Goal: Communication & Community: Participate in discussion

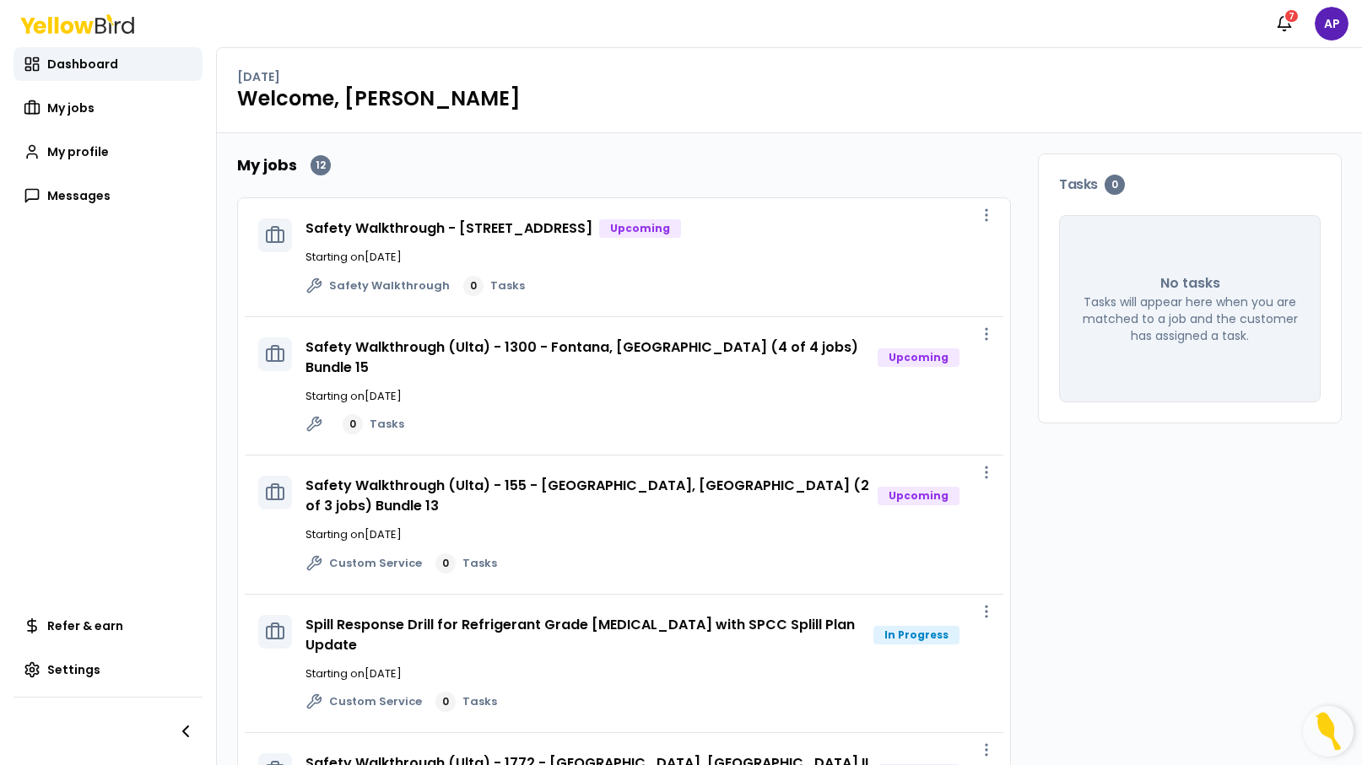
click at [694, 606] on div "Spill Response Drill for Refrigerant Grade Anhydrous Ammonia with SPCC Splill P…" at bounding box center [624, 664] width 758 height 139
click at [694, 629] on link "Spill Response Drill for Refrigerant Grade [MEDICAL_DATA] with SPCC Splill Plan…" at bounding box center [579, 635] width 549 height 40
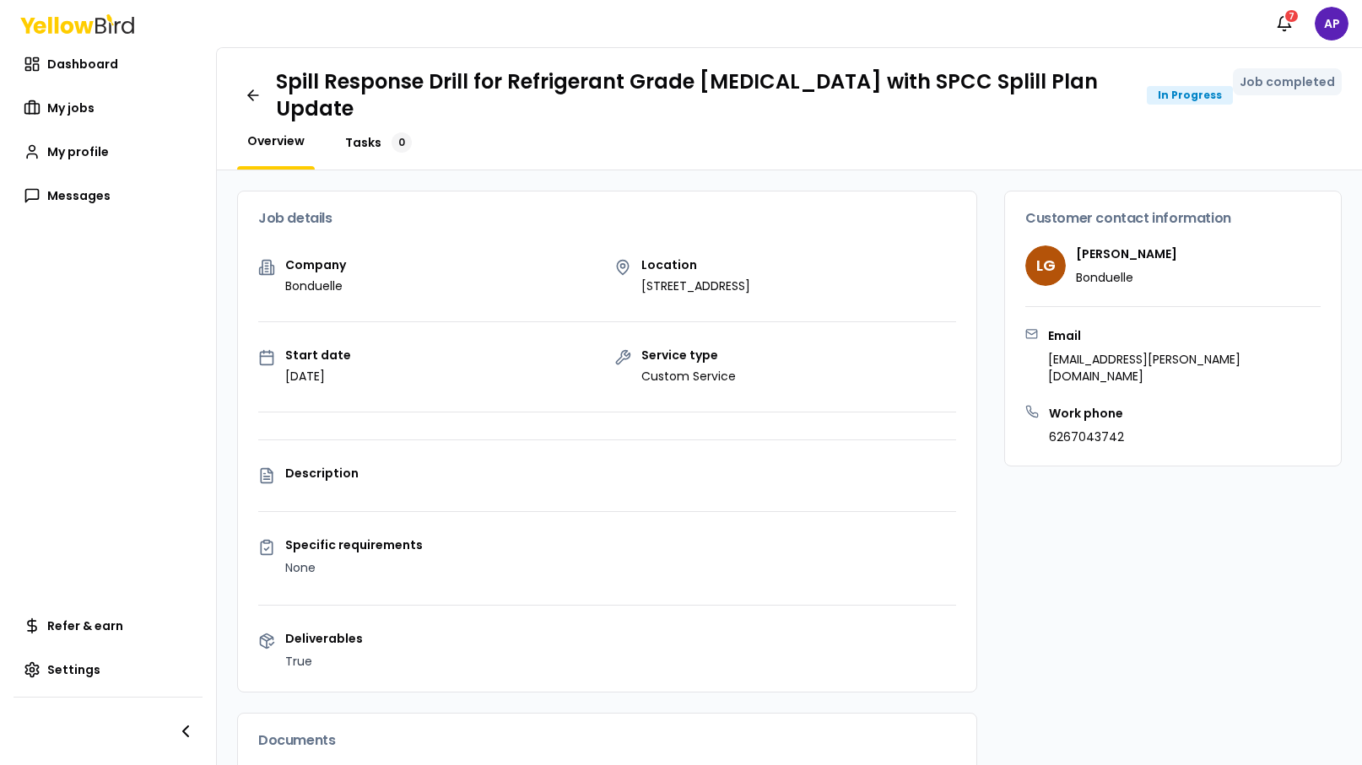
click at [356, 143] on span "Tasks" at bounding box center [363, 142] width 36 height 17
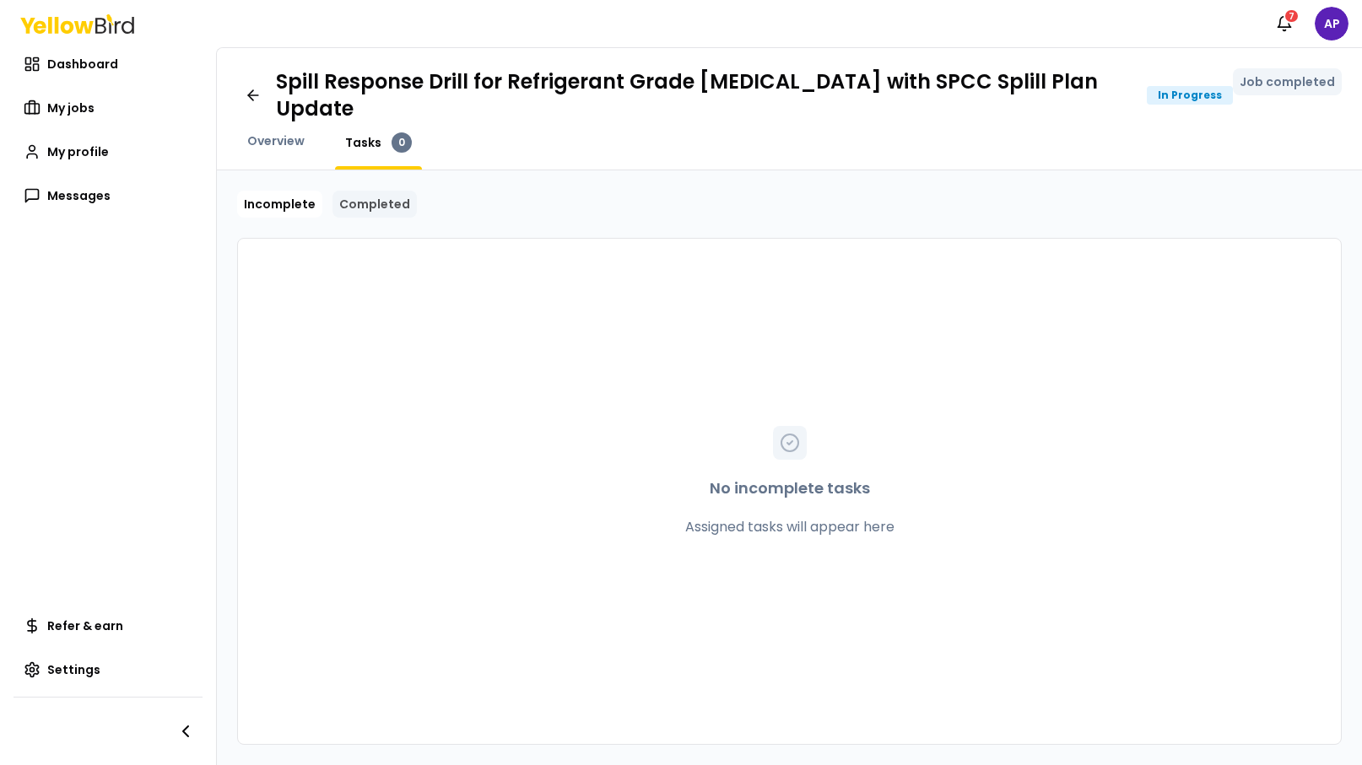
click at [348, 204] on link "Completed" at bounding box center [374, 204] width 84 height 27
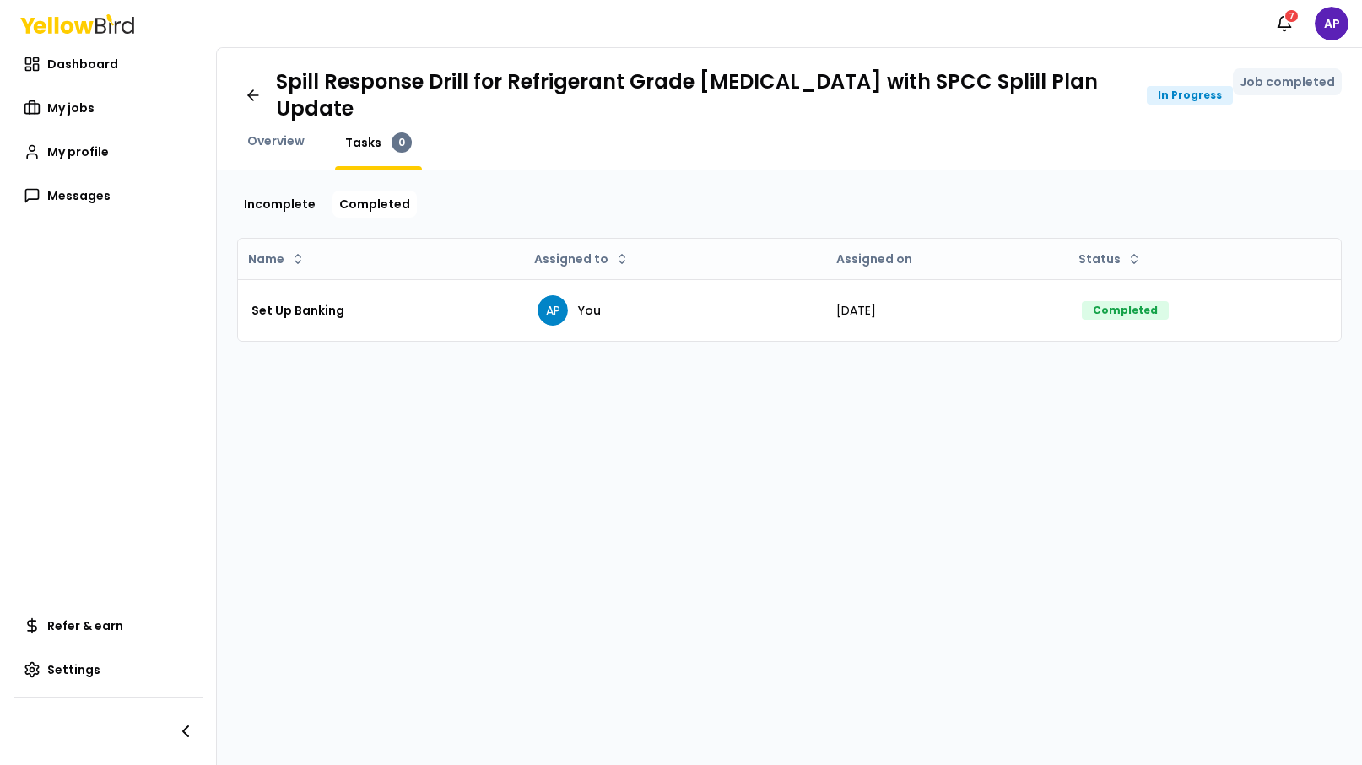
click at [267, 152] on div "Overview" at bounding box center [276, 150] width 78 height 37
click at [87, 206] on link "Messages" at bounding box center [107, 196] width 189 height 34
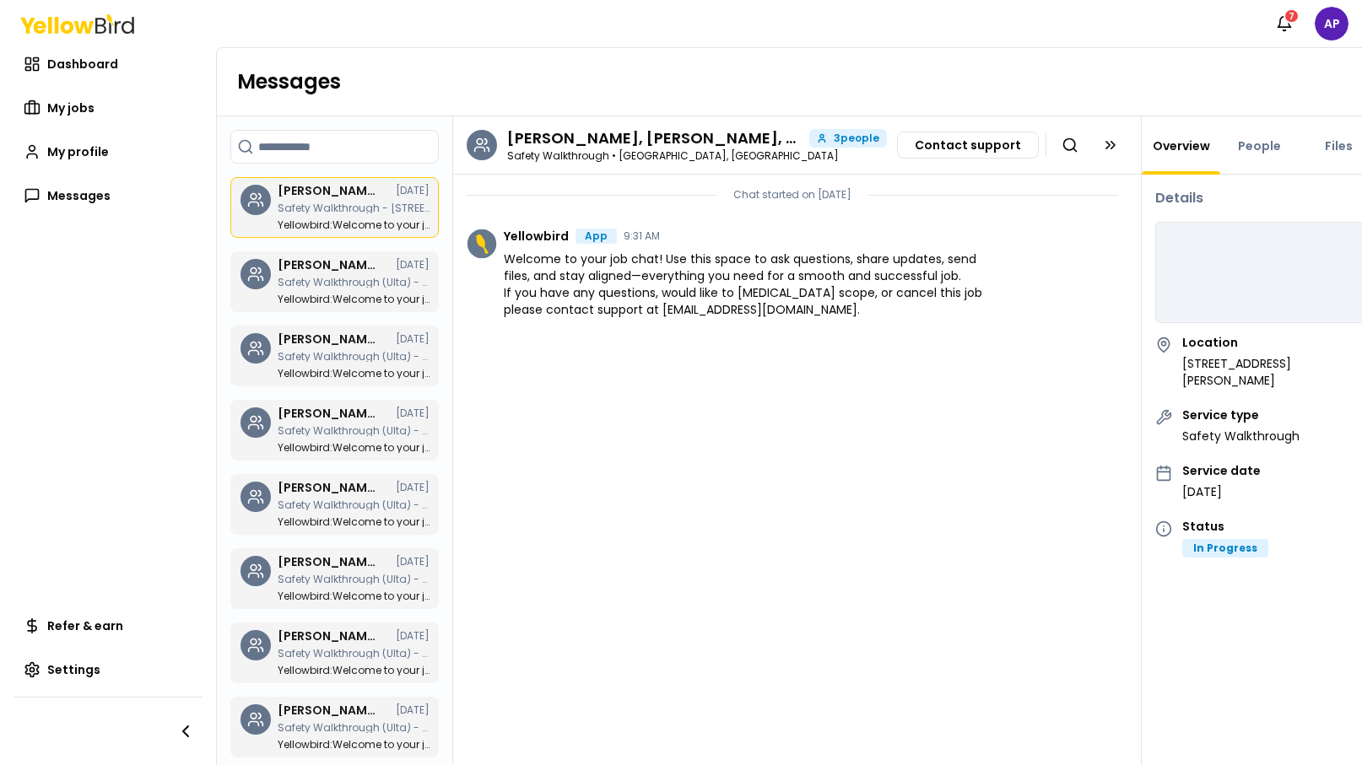
scroll to position [303, 0]
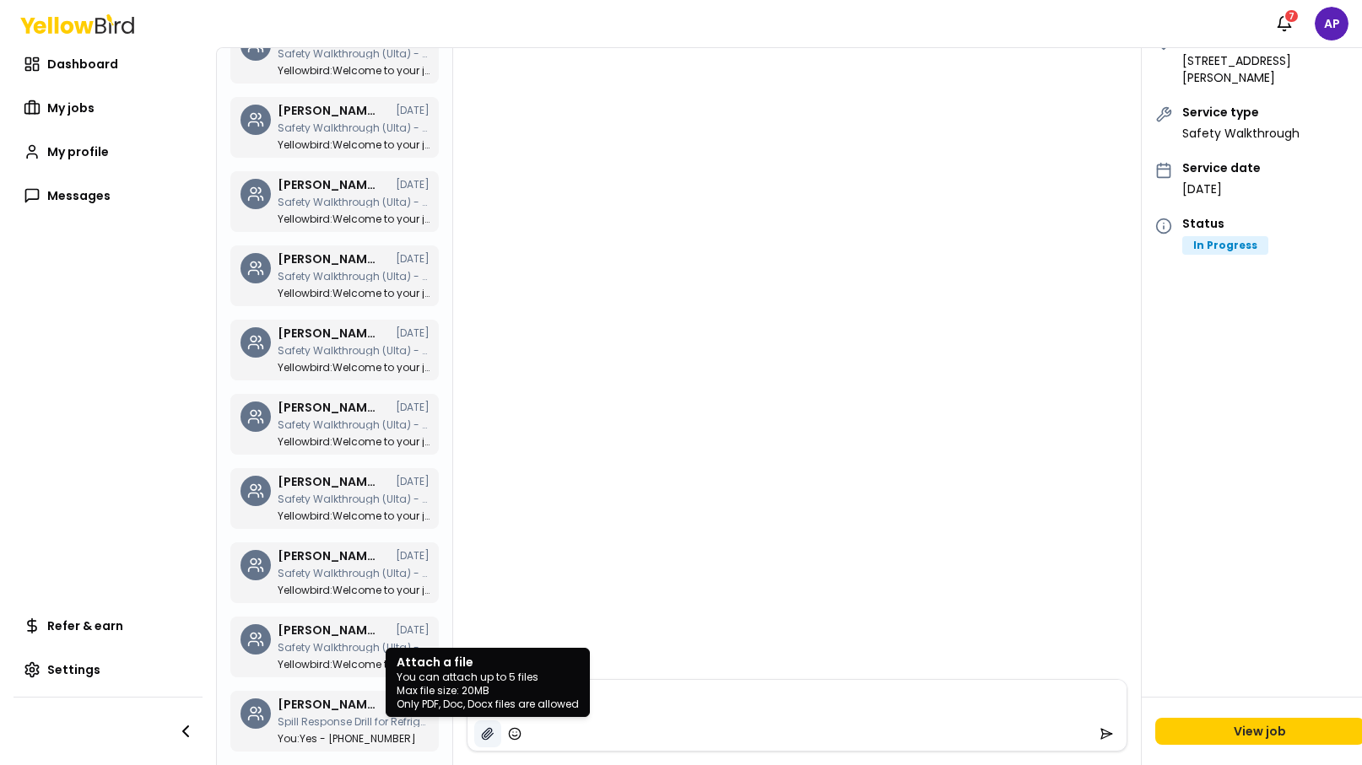
click at [487, 731] on icon "button" at bounding box center [487, 733] width 11 height 11
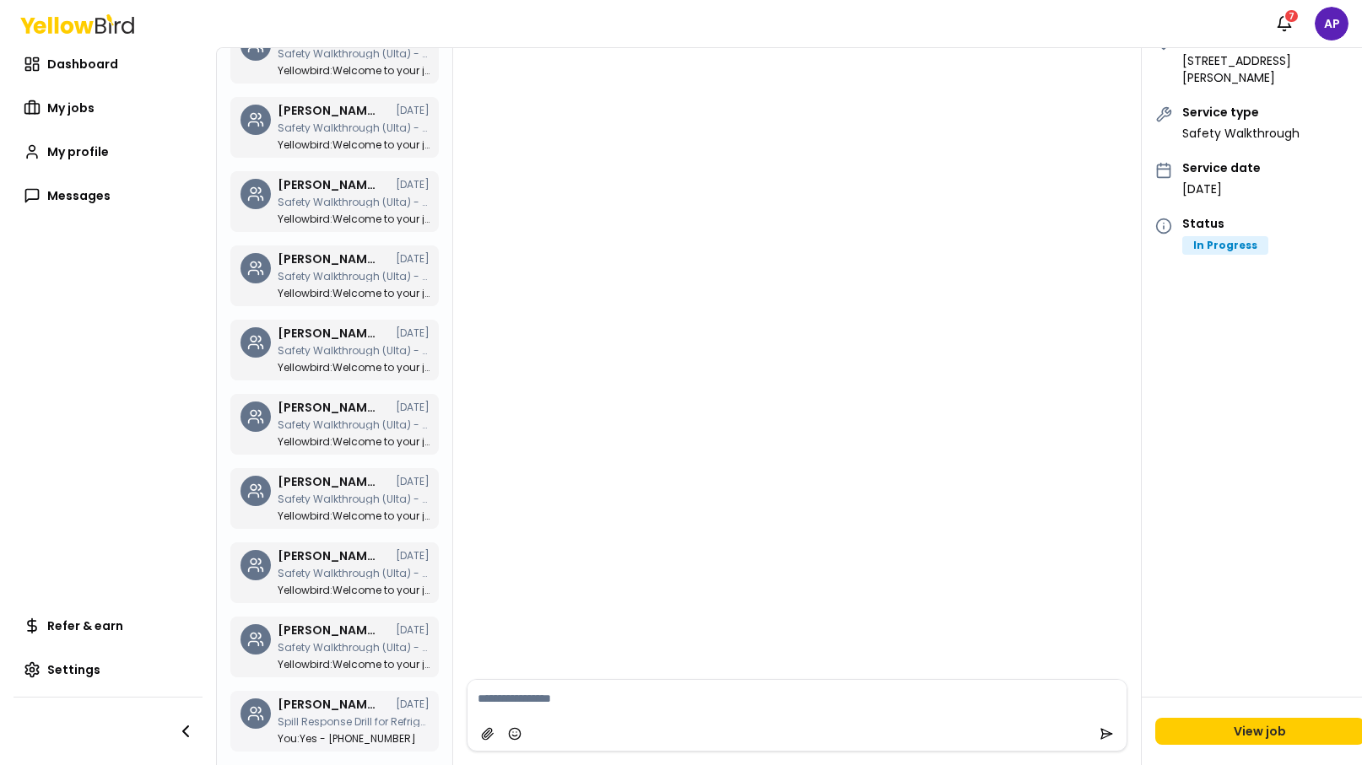
click at [337, 712] on div "Alejandro Pena, Amjad Awwad, Leticia Garcia 08/27/25 Spill Response Drill for R…" at bounding box center [354, 722] width 152 height 46
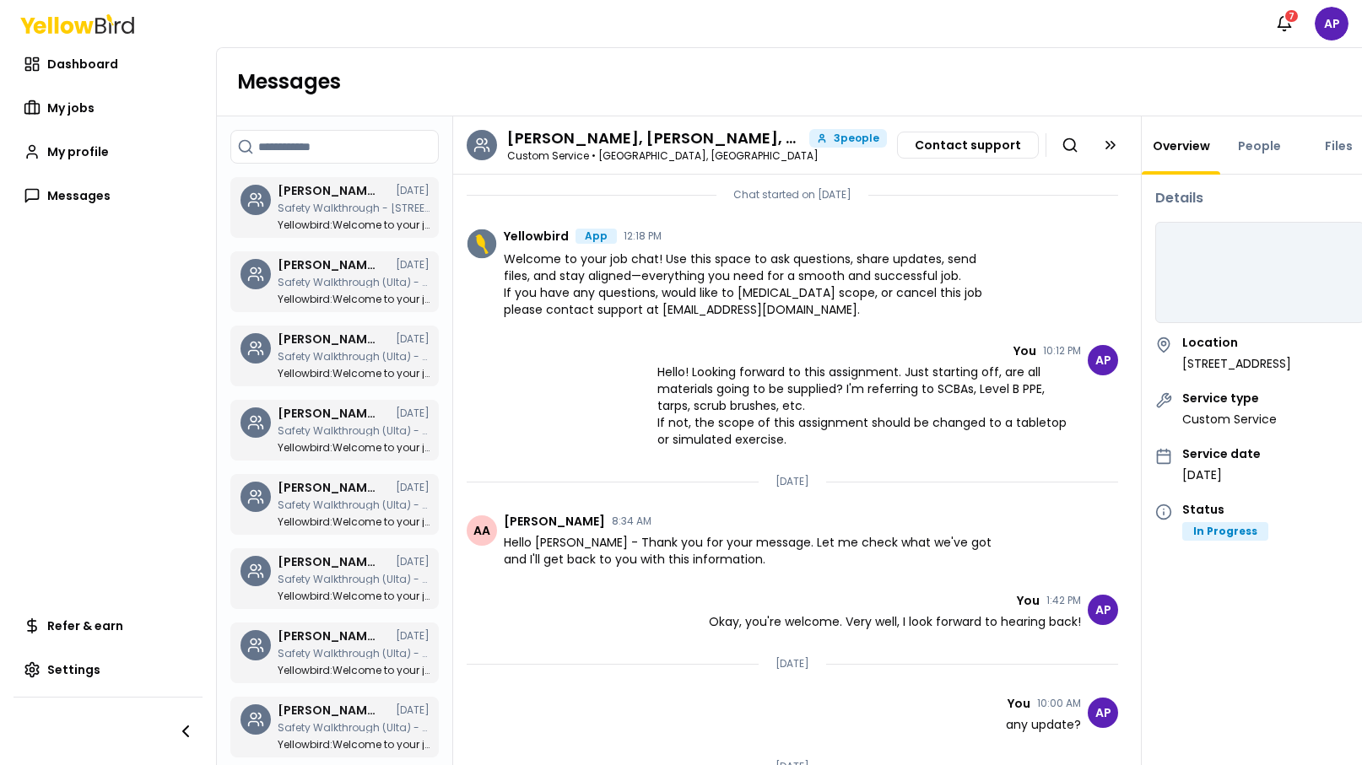
click at [1169, 138] on link "Overview" at bounding box center [1181, 146] width 78 height 17
click at [1104, 142] on icon at bounding box center [1110, 145] width 17 height 17
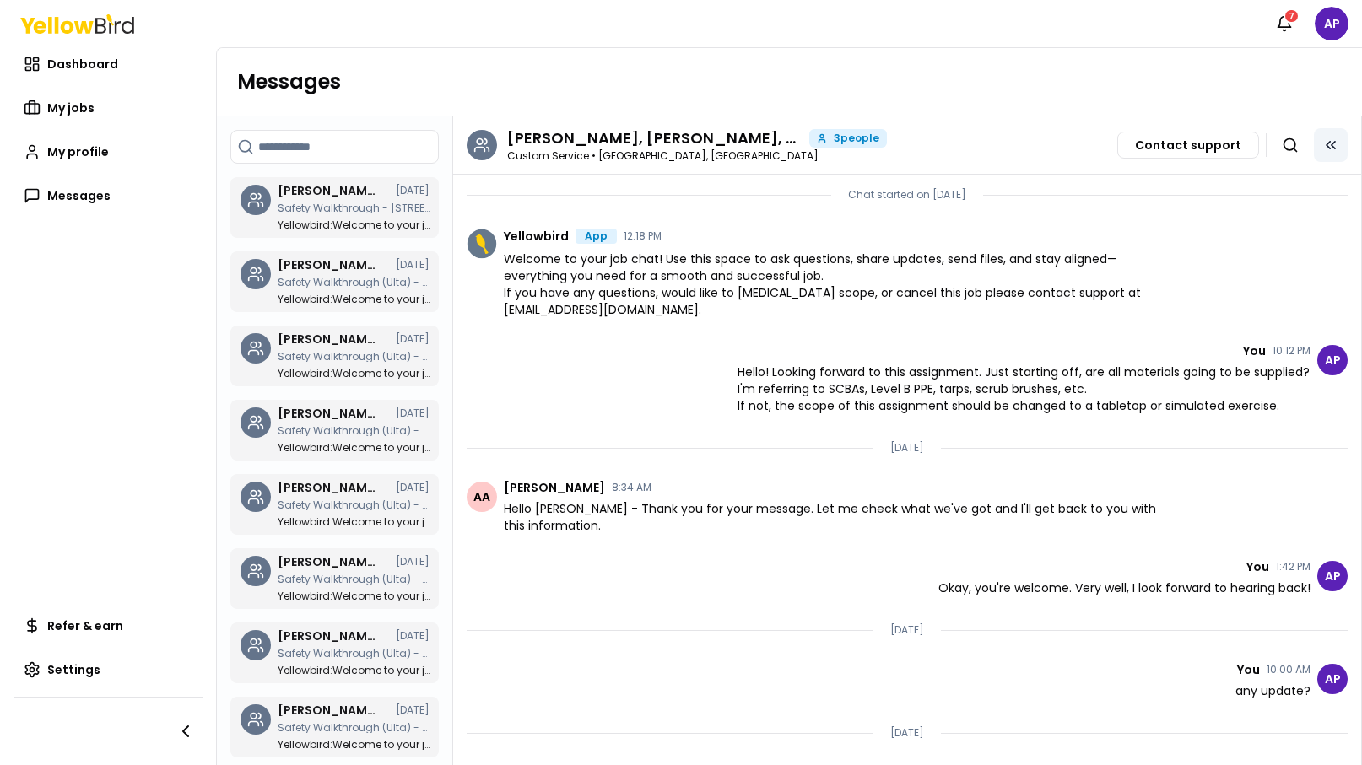
click at [1324, 139] on icon at bounding box center [1330, 145] width 17 height 17
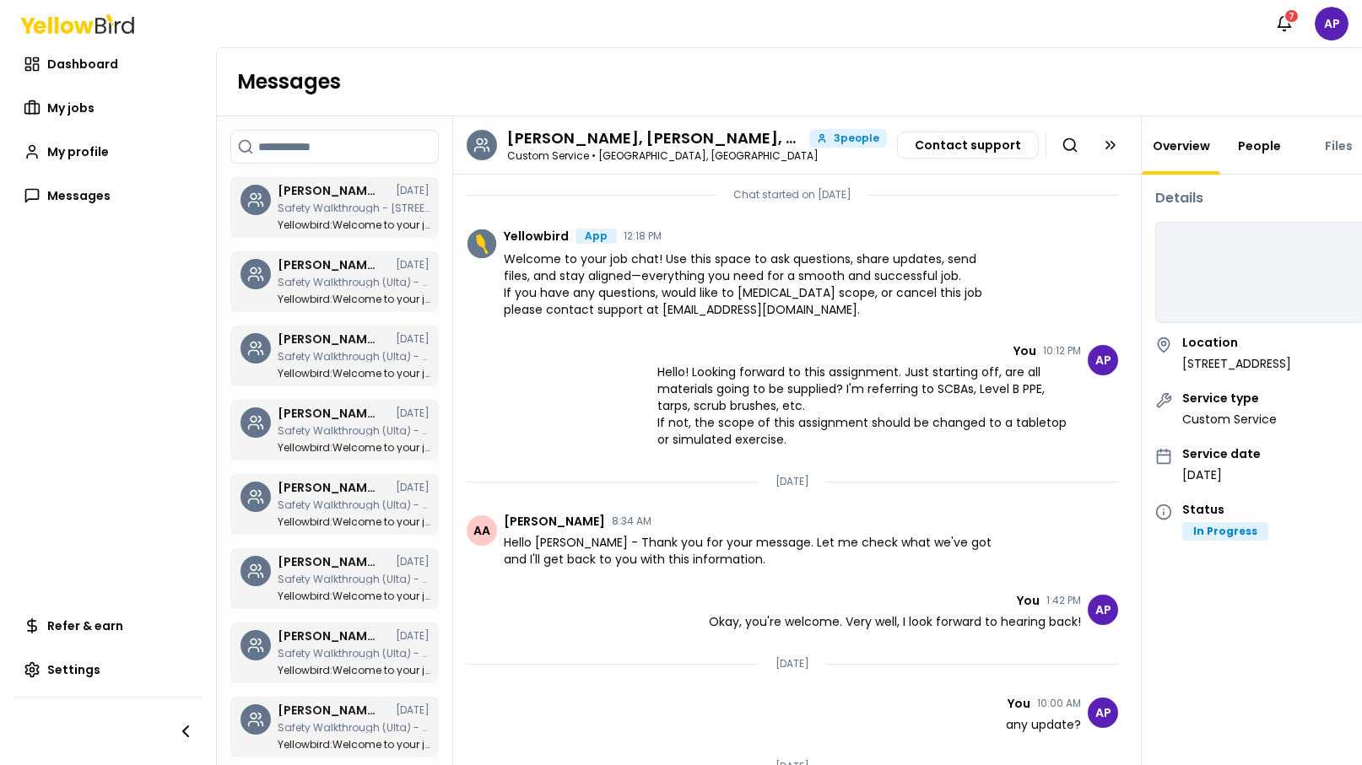
click at [1254, 143] on link "People" at bounding box center [1259, 146] width 63 height 17
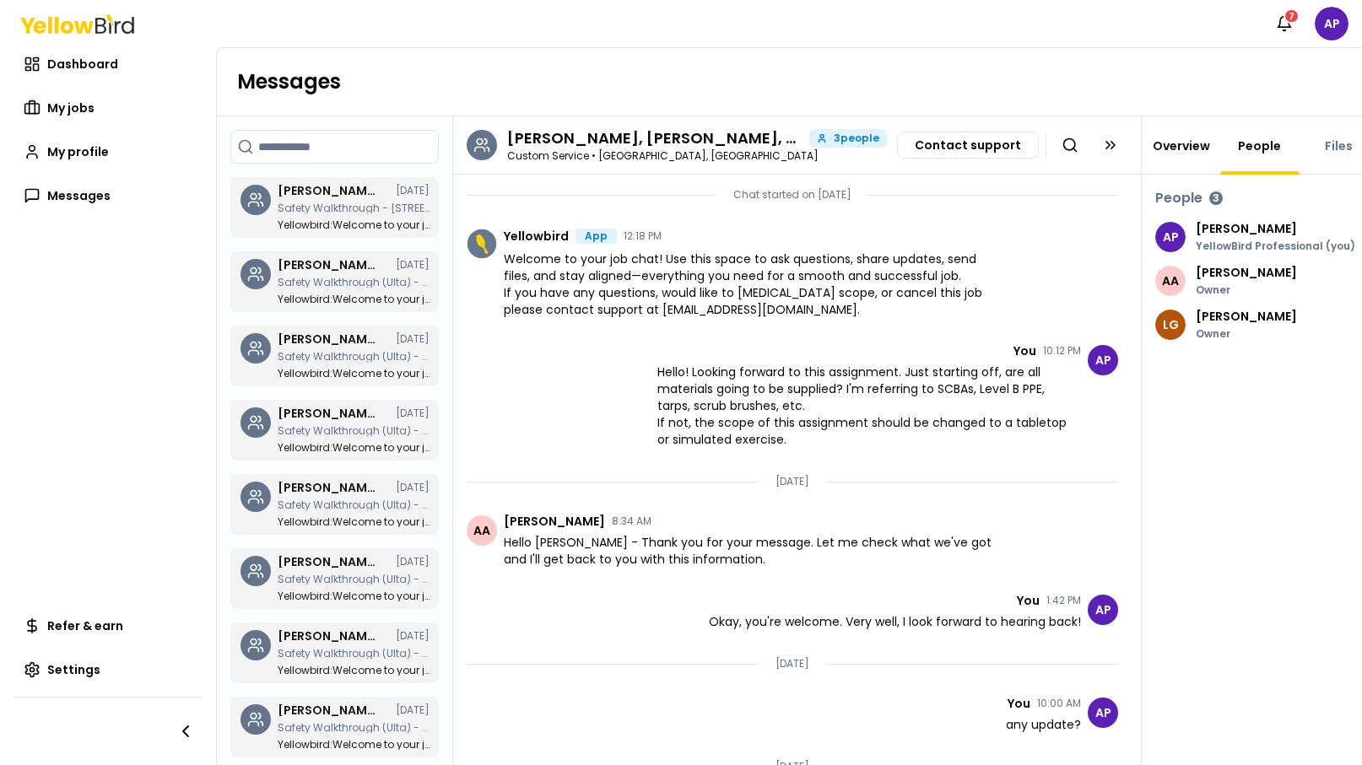
click at [1196, 141] on link "Overview" at bounding box center [1181, 146] width 78 height 17
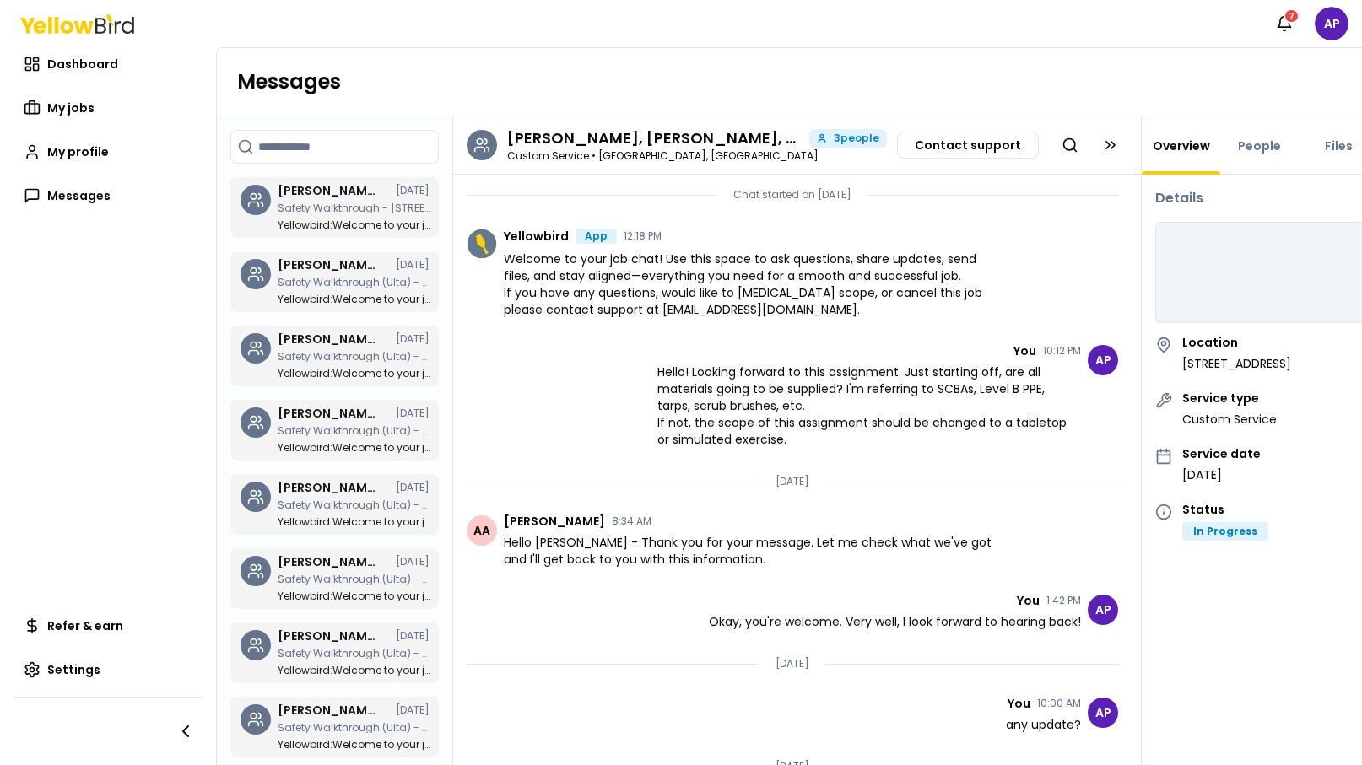
click at [1247, 156] on div "People" at bounding box center [1259, 145] width 78 height 58
click at [1257, 151] on link "People" at bounding box center [1259, 146] width 63 height 17
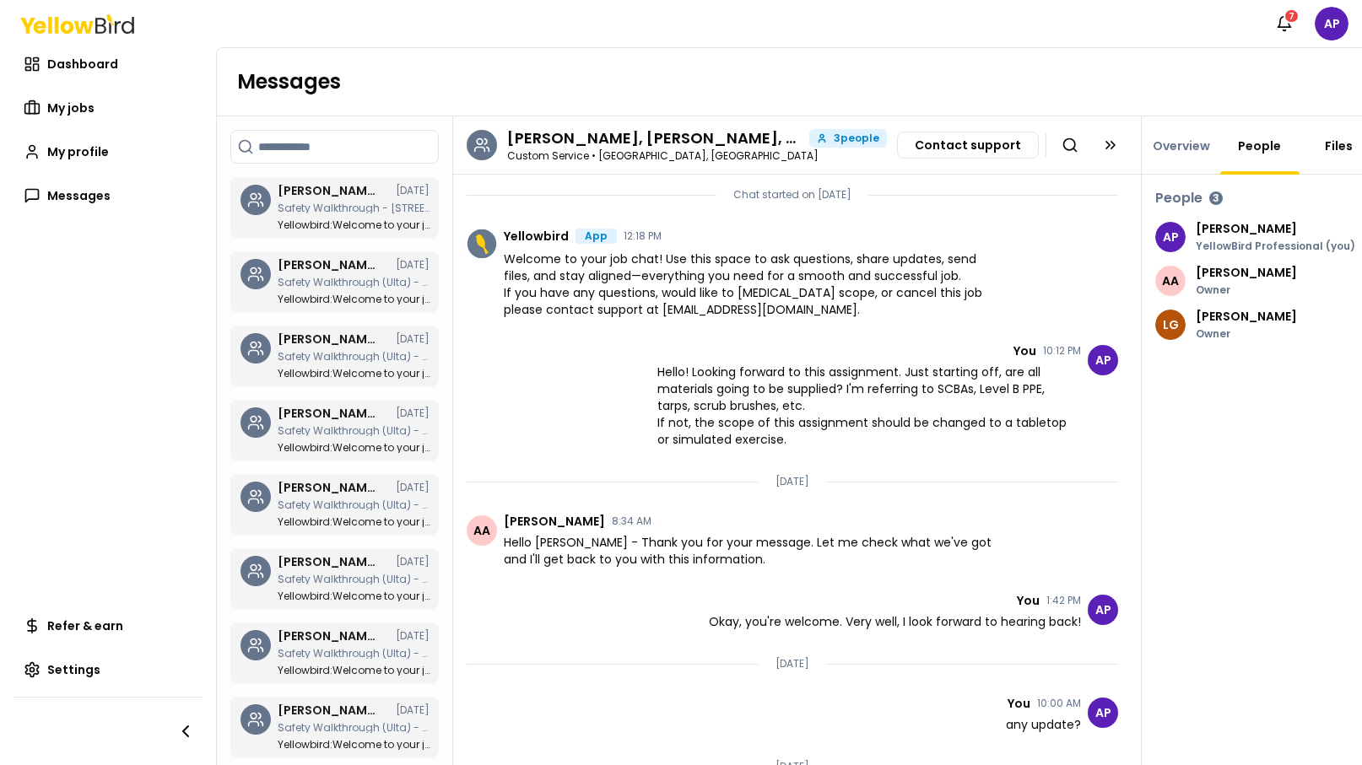
click at [1328, 153] on link "Files" at bounding box center [1338, 146] width 48 height 17
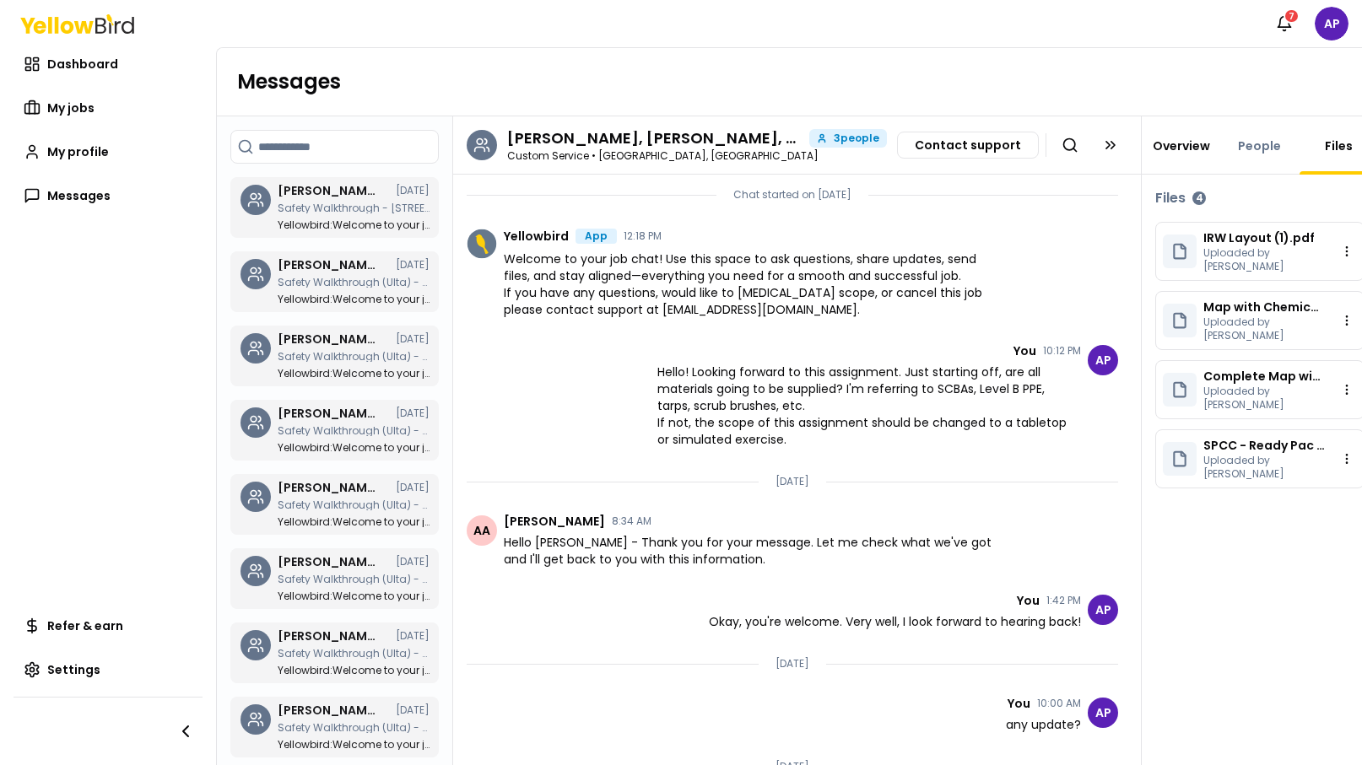
click at [1174, 138] on link "Overview" at bounding box center [1181, 146] width 78 height 17
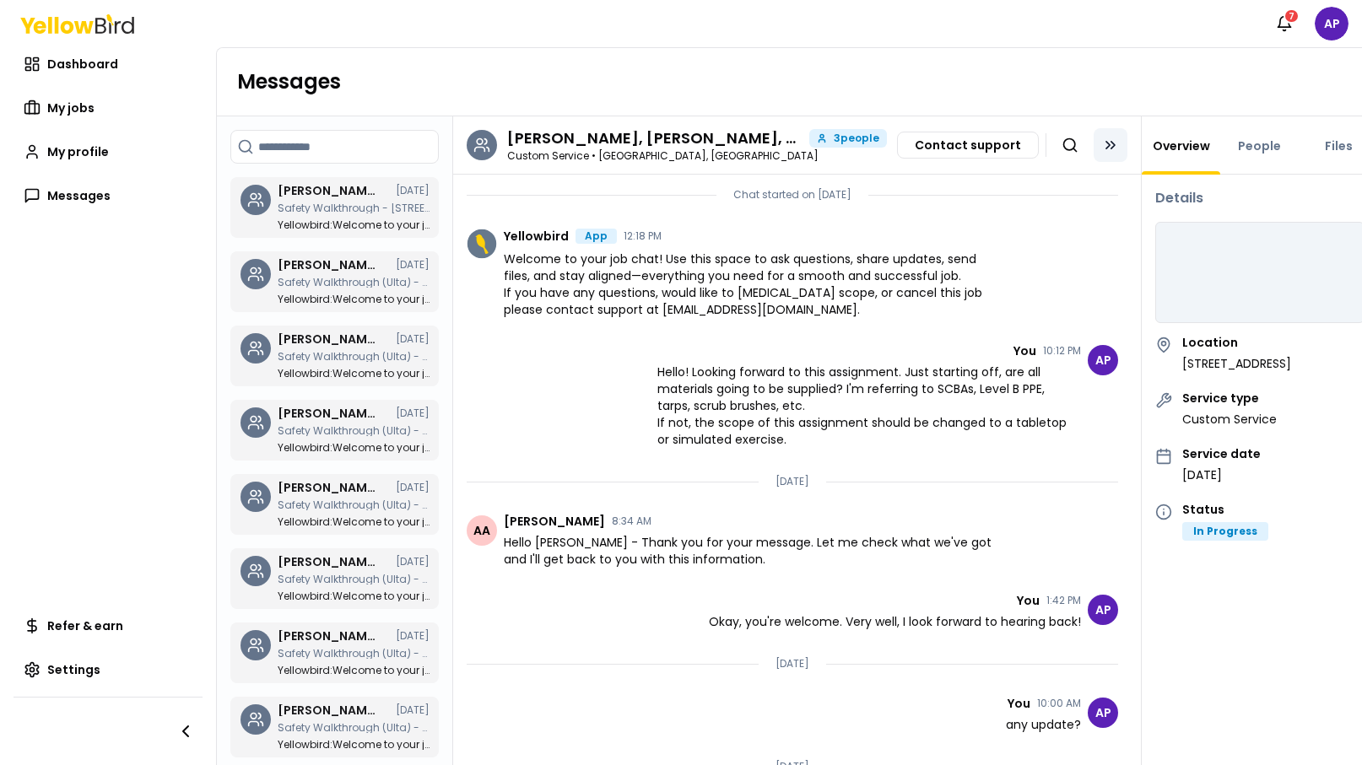
click at [1098, 157] on button at bounding box center [1110, 145] width 34 height 34
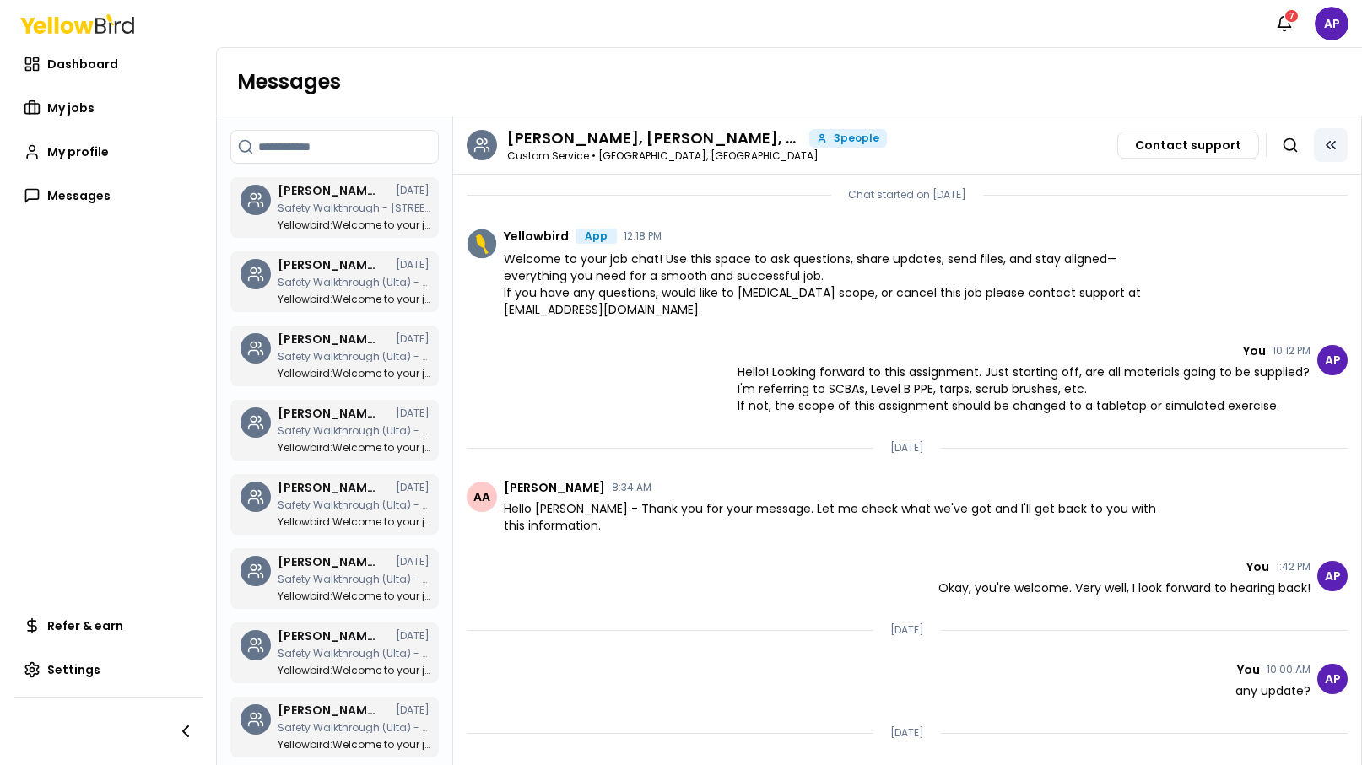
click at [1324, 138] on icon at bounding box center [1330, 145] width 17 height 17
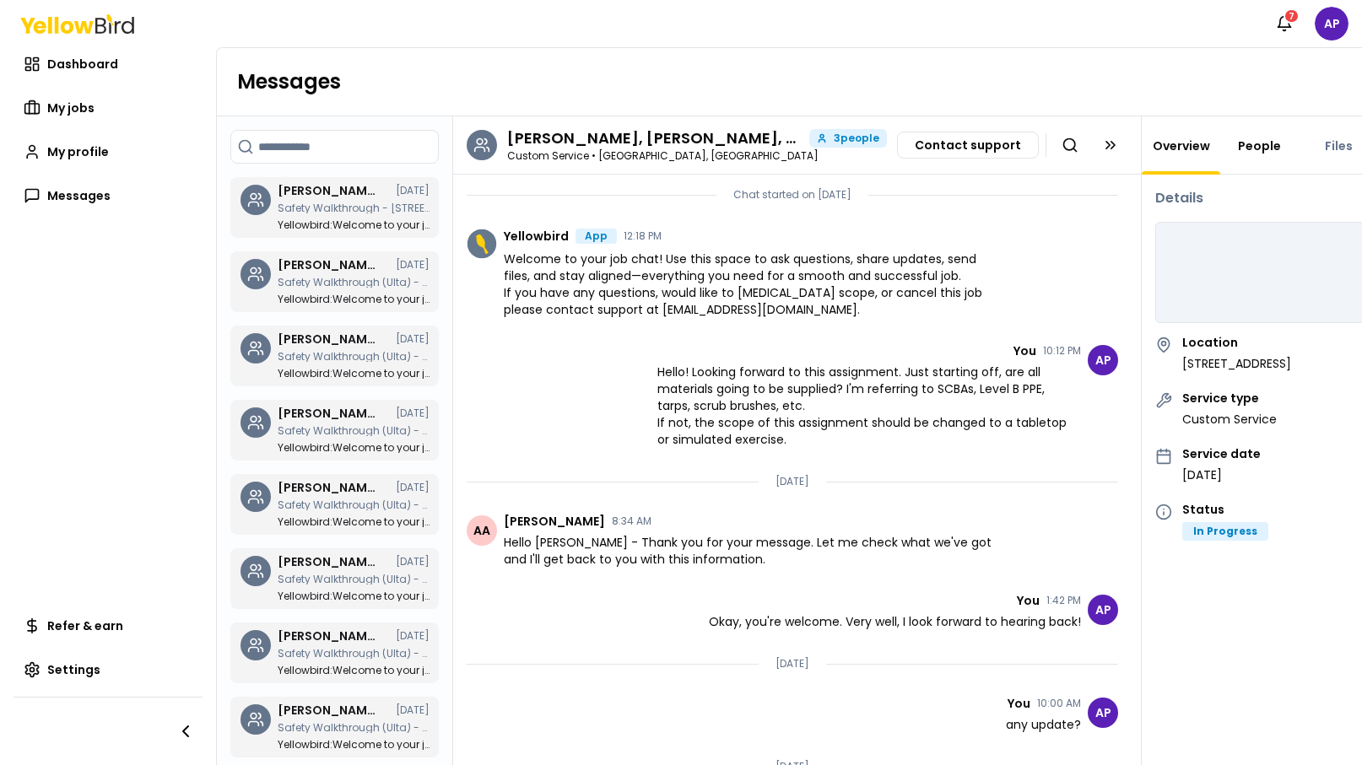
click at [1243, 148] on link "People" at bounding box center [1259, 146] width 63 height 17
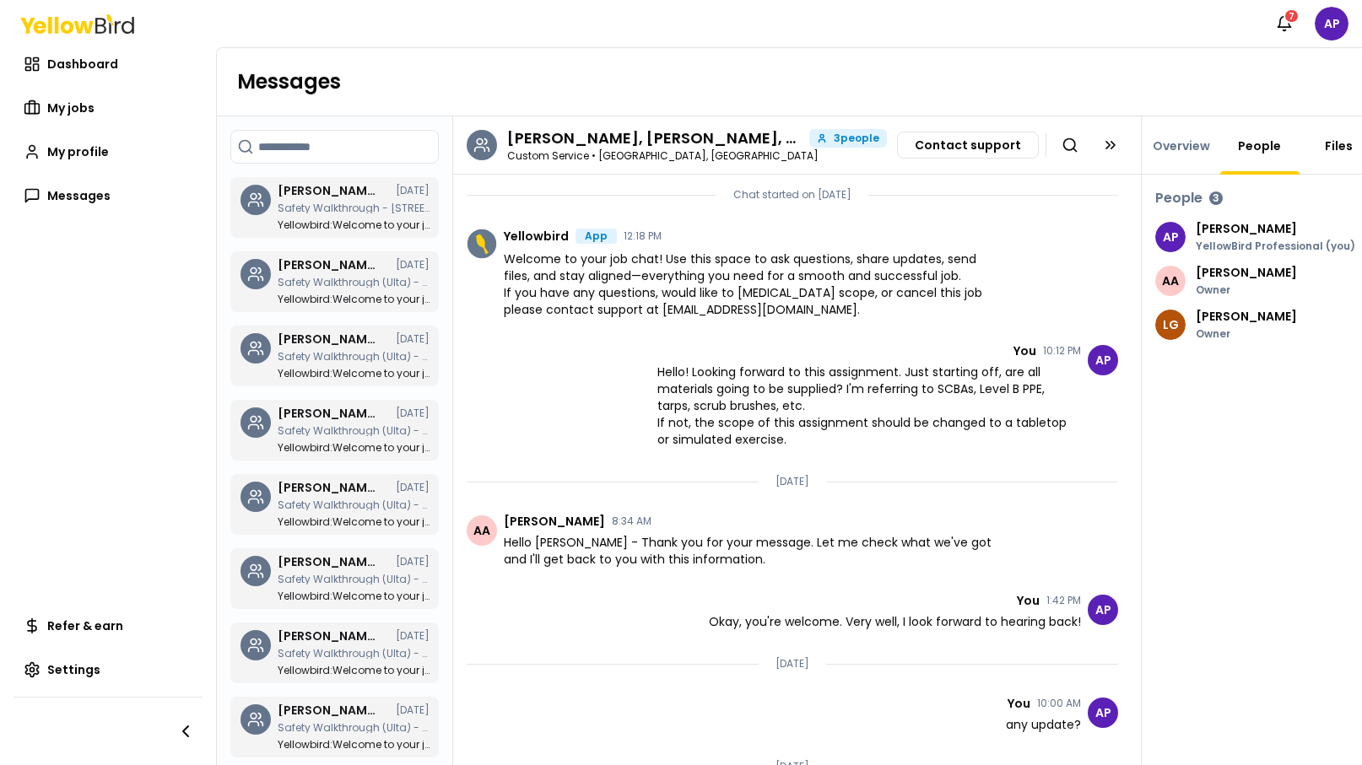
click at [1325, 151] on link "Files" at bounding box center [1338, 146] width 48 height 17
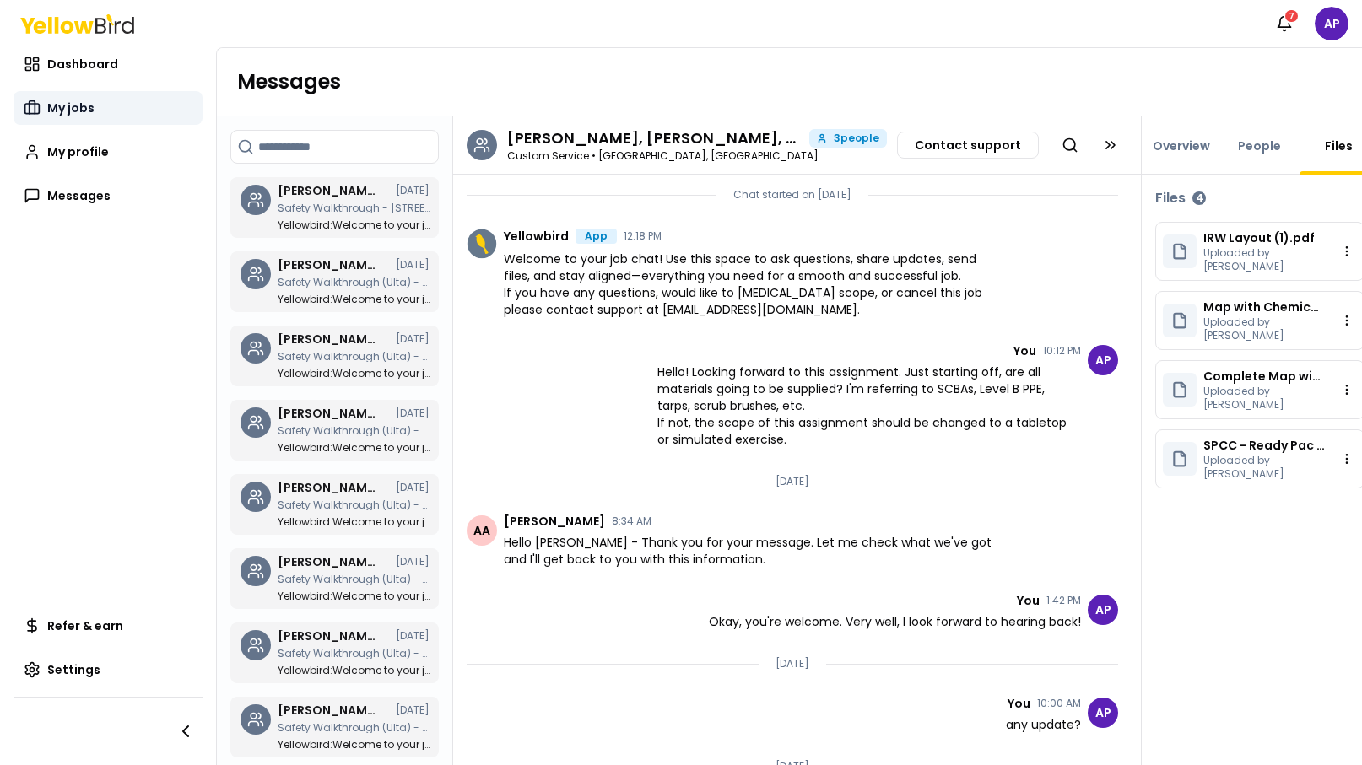
click at [61, 97] on link "My jobs" at bounding box center [107, 108] width 189 height 34
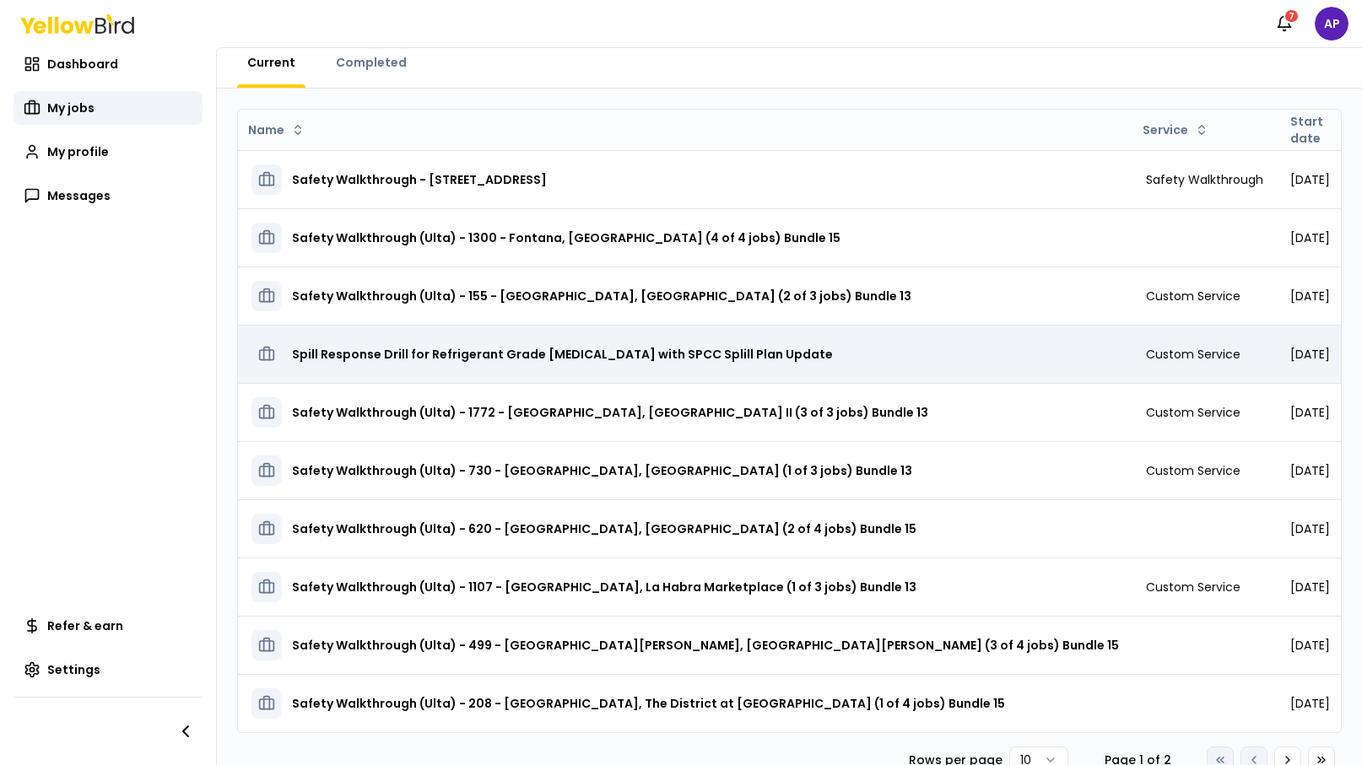
click at [772, 350] on h3 "Spill Response Drill for Refrigerant Grade [MEDICAL_DATA] with SPCC Splill Plan…" at bounding box center [562, 354] width 541 height 30
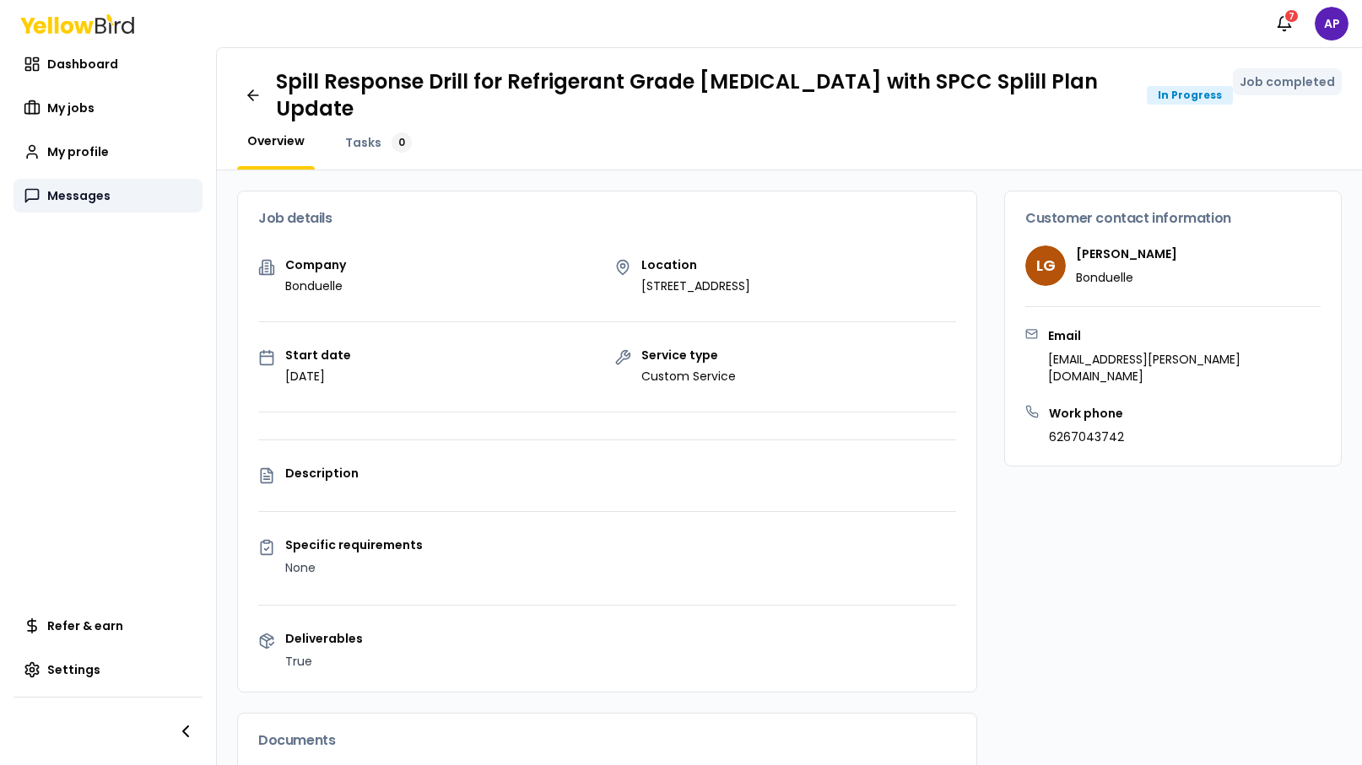
click at [75, 196] on span "Messages" at bounding box center [78, 195] width 63 height 17
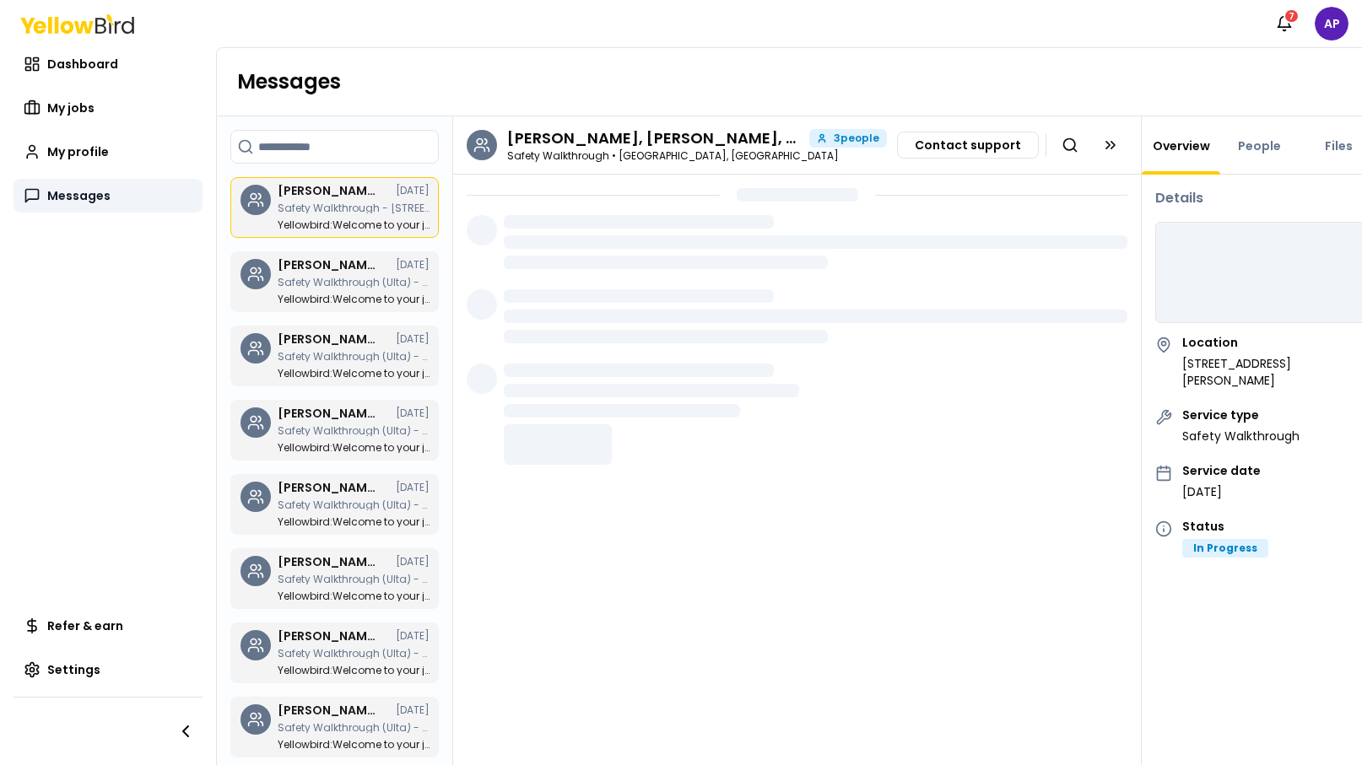
scroll to position [303, 0]
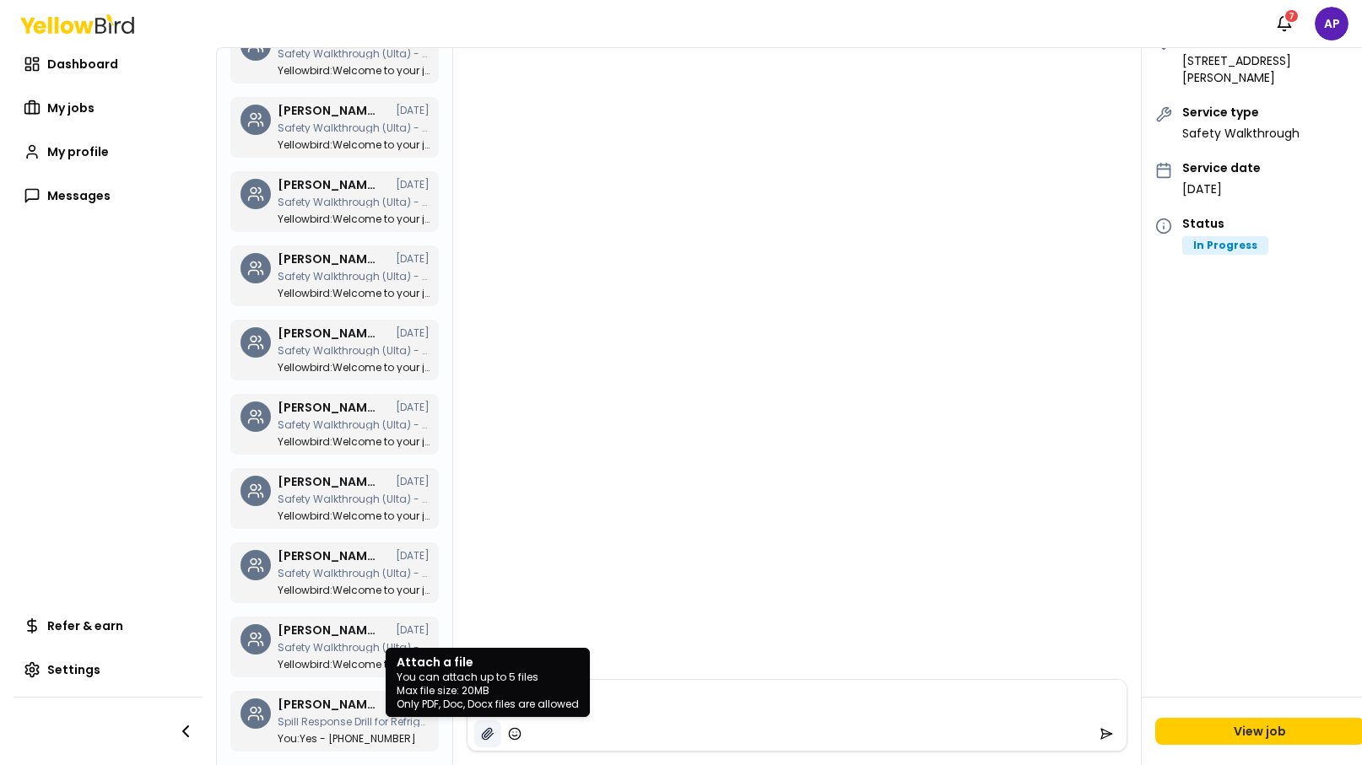
click at [484, 731] on icon "button" at bounding box center [487, 733] width 13 height 13
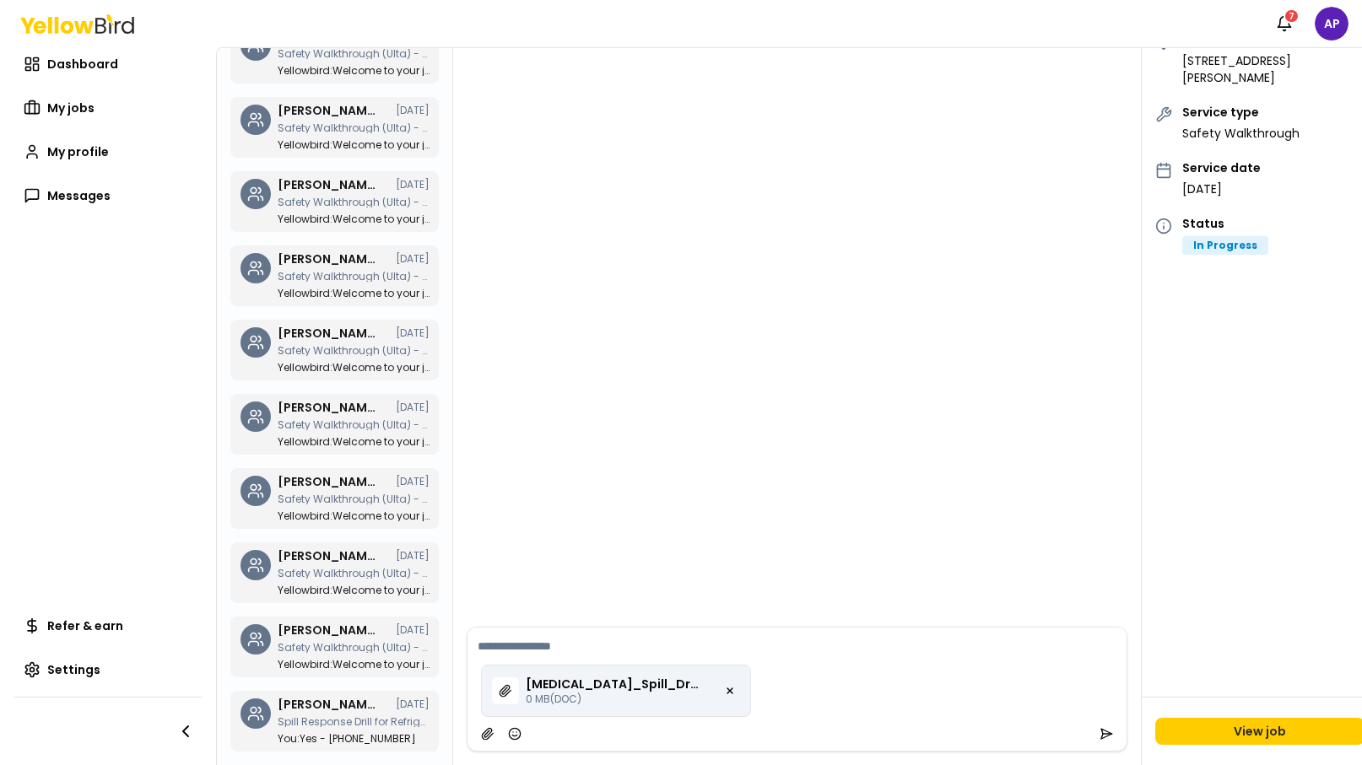
click at [663, 681] on p "Ammonia_Spill_Drill_Facilitator_Checklist.docx" at bounding box center [613, 684] width 175 height 17
click at [607, 683] on p "Ammonia_Spill_Drill_Facilitator_Checklist.docx" at bounding box center [613, 684] width 175 height 17
click at [601, 707] on div "Ammonia_Spill_Drill_Facilitator_Checklist.docx 0 MB (DOC)" at bounding box center [616, 691] width 270 height 52
click at [726, 689] on icon "button" at bounding box center [730, 691] width 10 height 10
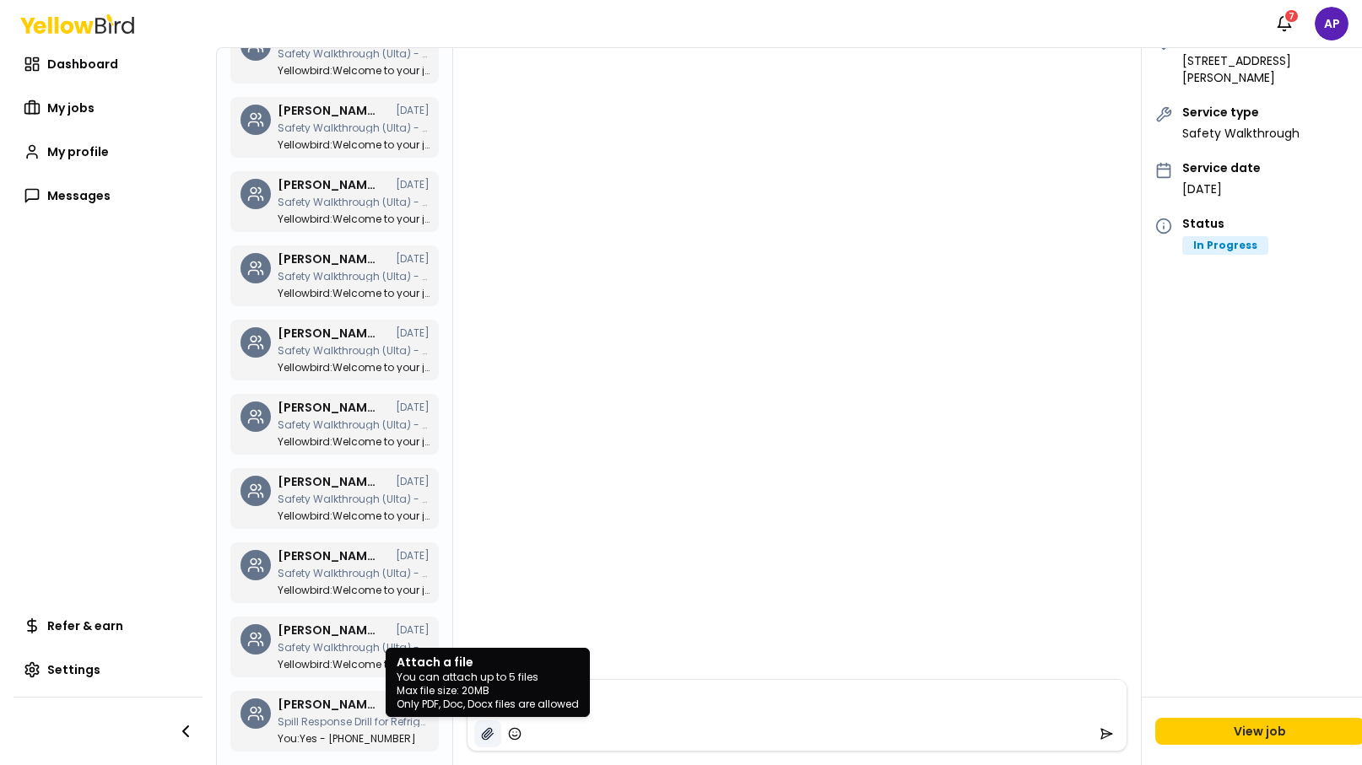
click at [488, 729] on icon "button" at bounding box center [487, 733] width 11 height 11
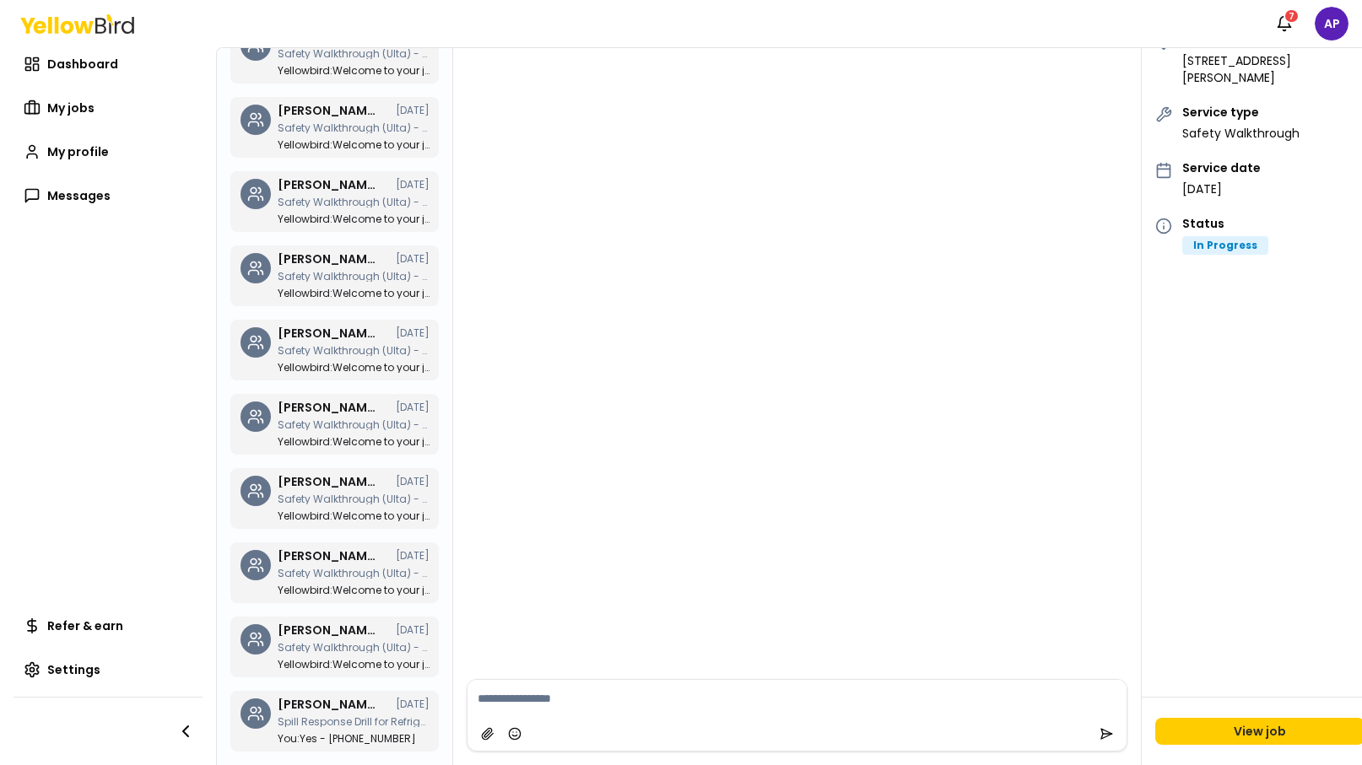
click at [596, 359] on div "Chat started on August 20, 2025 Yellowbird App 9:31 AM Welcome to your job chat…" at bounding box center [792, 275] width 678 height 807
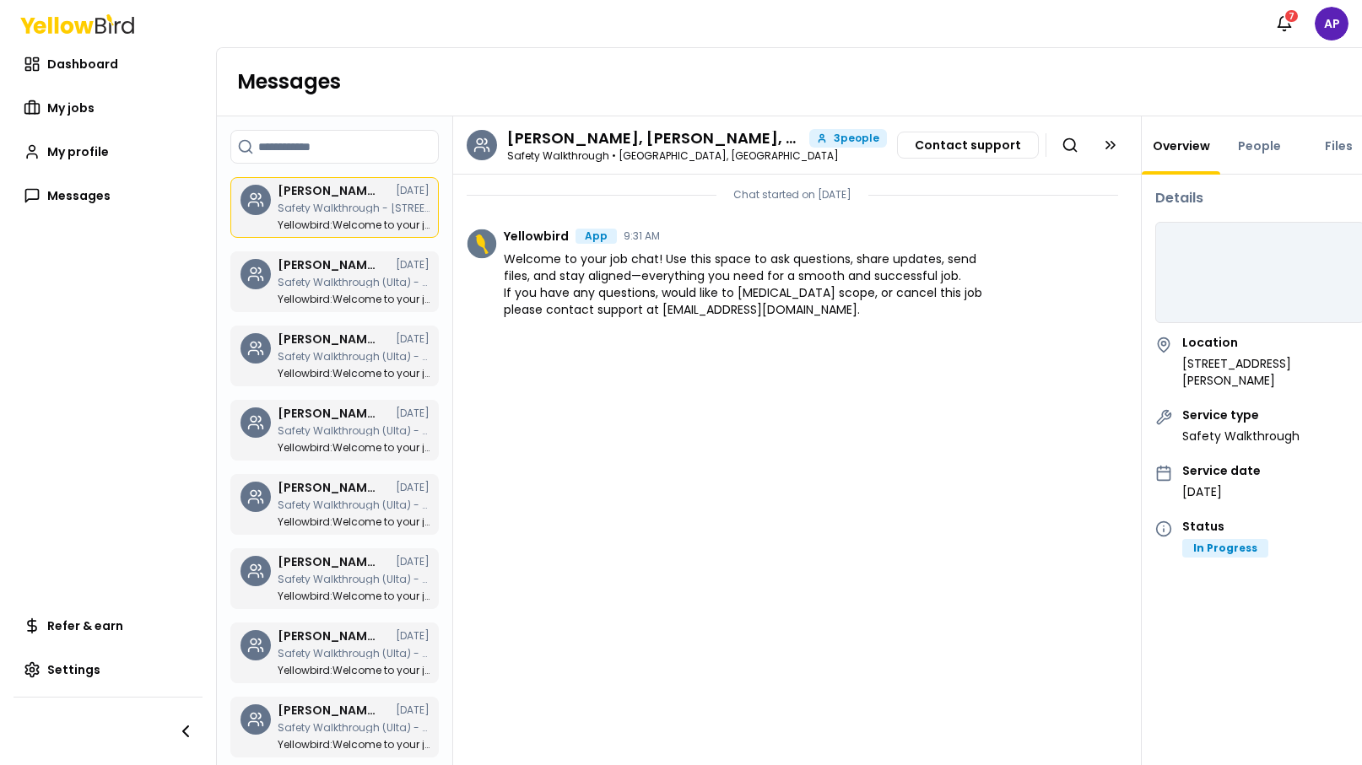
scroll to position [0, 0]
click at [1251, 150] on link "People" at bounding box center [1259, 146] width 63 height 17
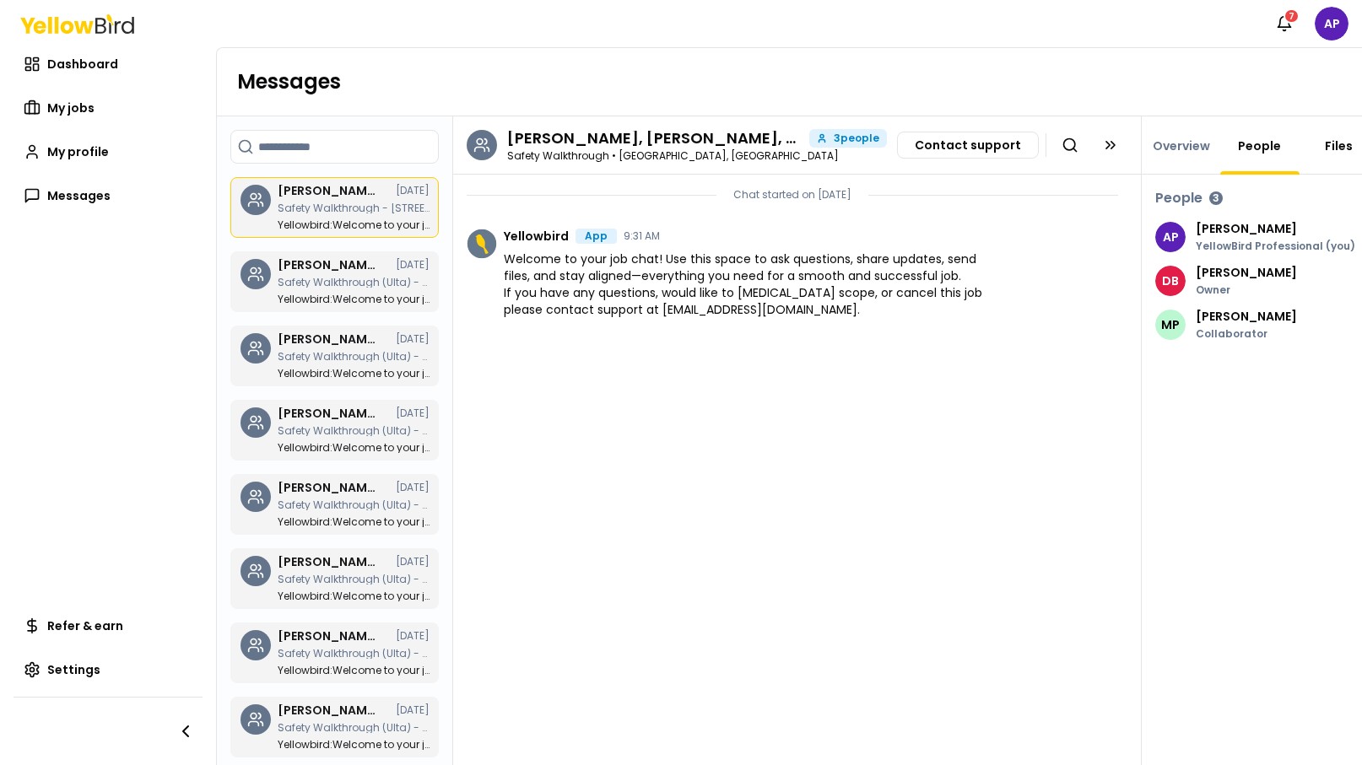
click at [1330, 149] on link "Files" at bounding box center [1338, 146] width 48 height 17
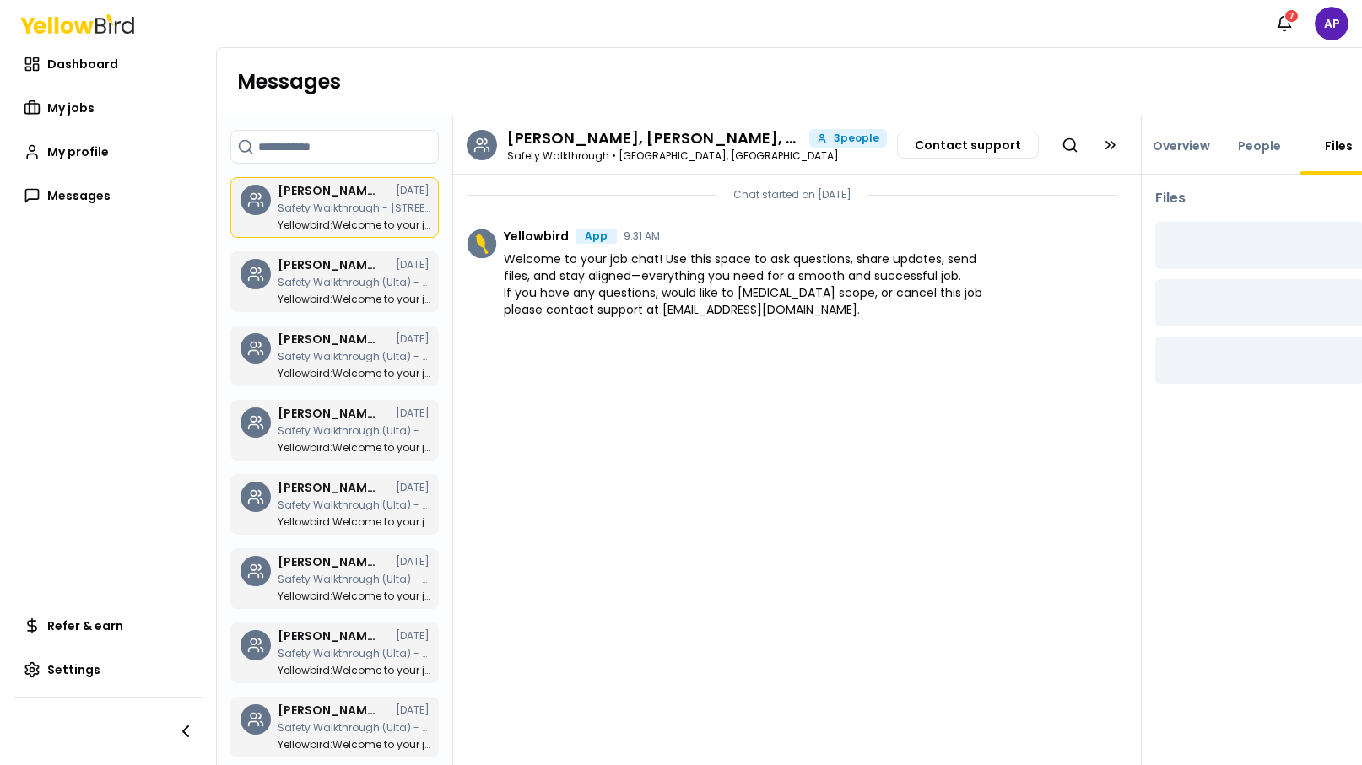
click at [1244, 154] on div "People" at bounding box center [1259, 145] width 78 height 58
click at [1191, 153] on link "Overview" at bounding box center [1181, 146] width 78 height 17
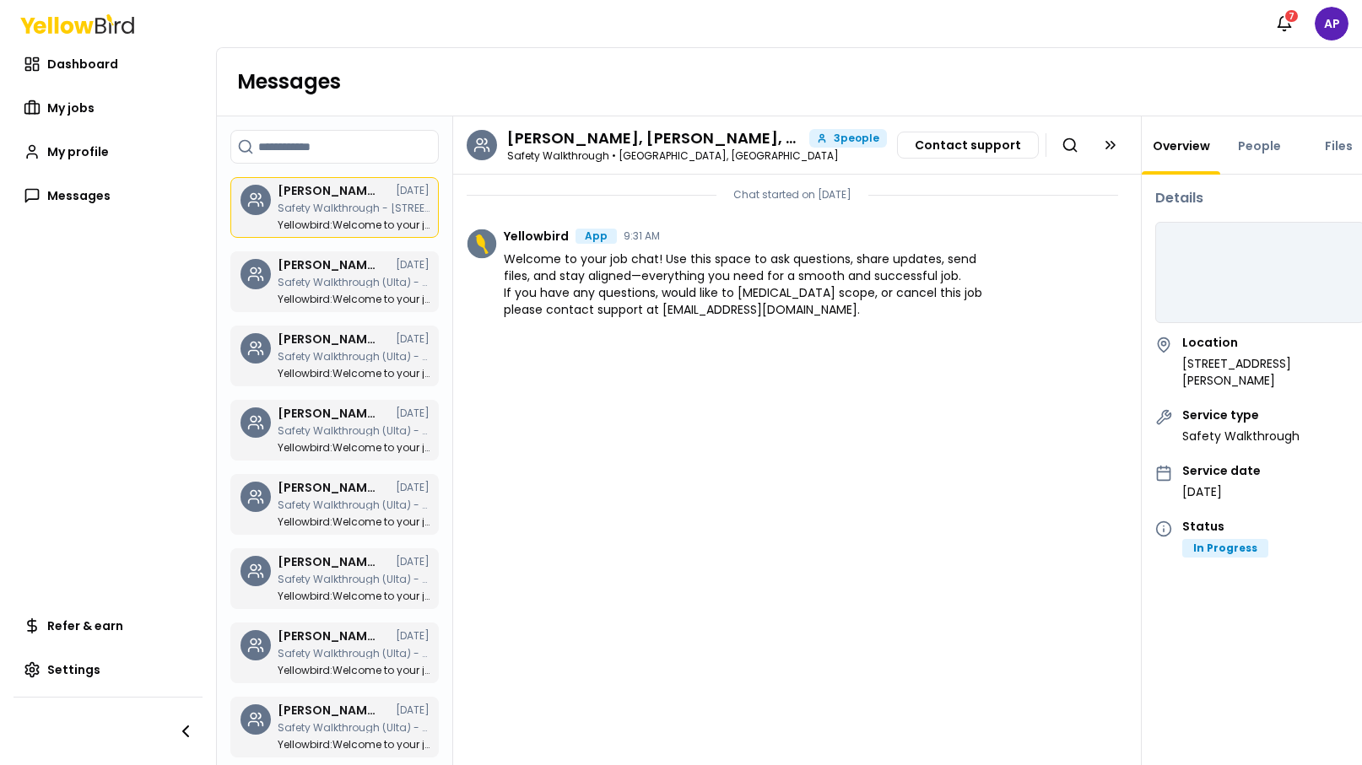
click at [726, 67] on div "Messages" at bounding box center [797, 82] width 1161 height 68
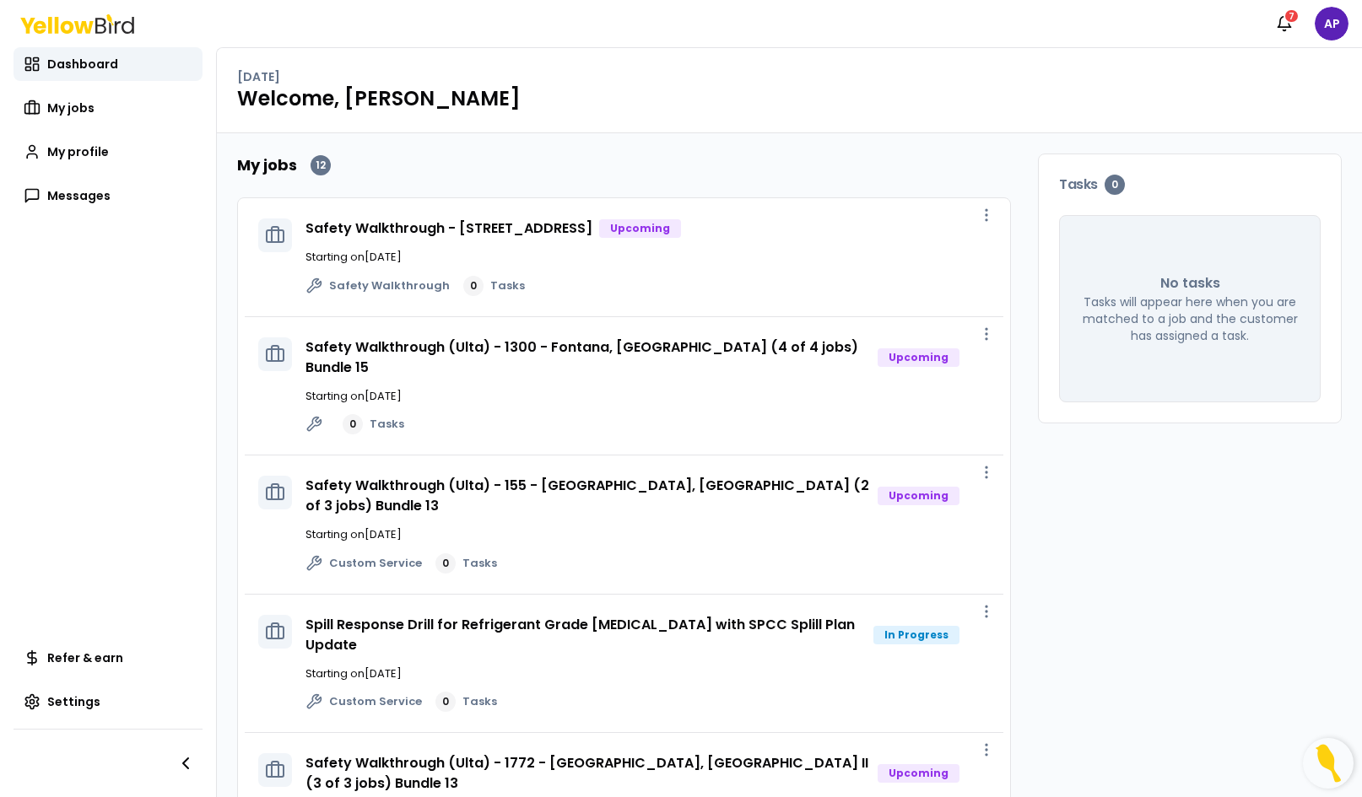
click at [498, 634] on h3 "Spill Response Drill for Refrigerant Grade [MEDICAL_DATA] with SPCC Splill Plan…" at bounding box center [585, 635] width 561 height 40
click at [484, 618] on link "Spill Response Drill for Refrigerant Grade [MEDICAL_DATA] with SPCC Splill Plan…" at bounding box center [579, 635] width 549 height 40
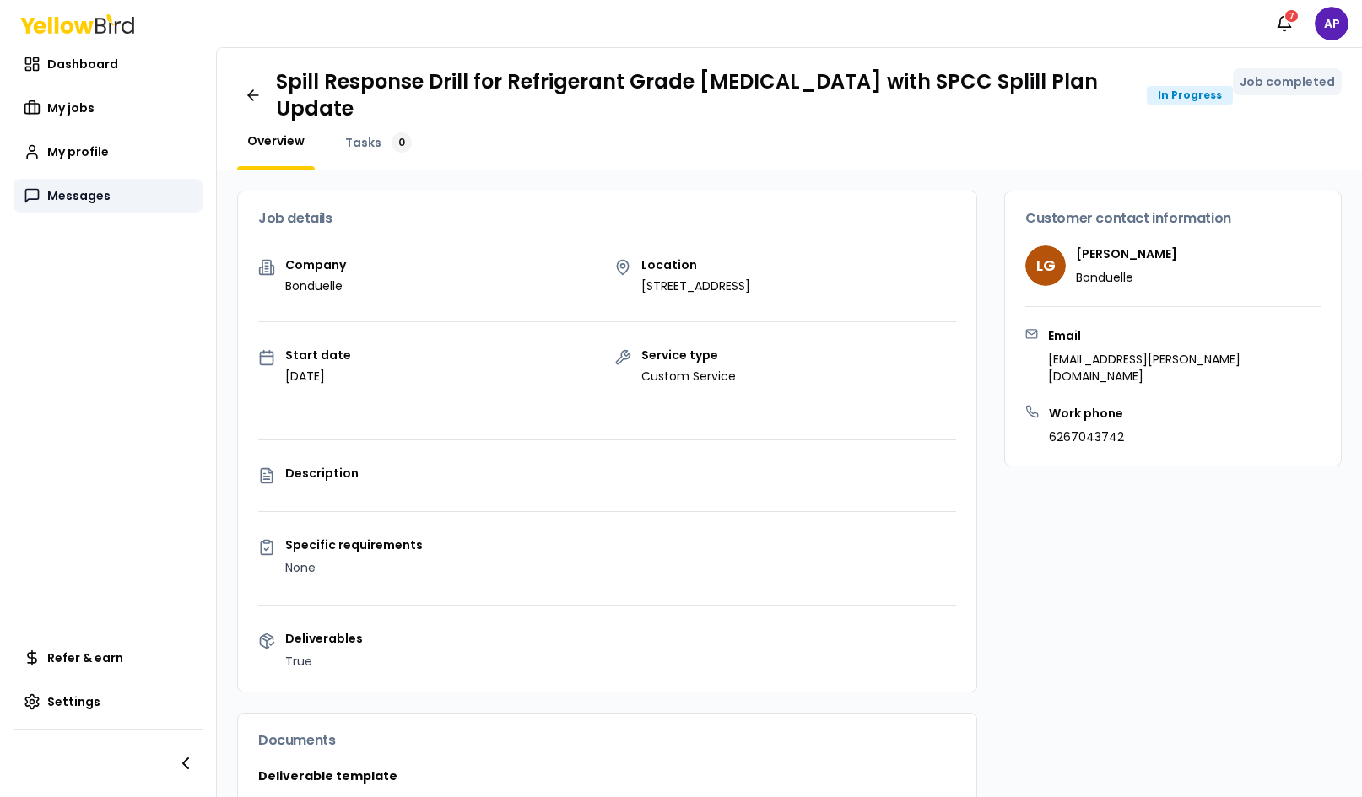
click at [46, 186] on link "Messages" at bounding box center [107, 196] width 189 height 34
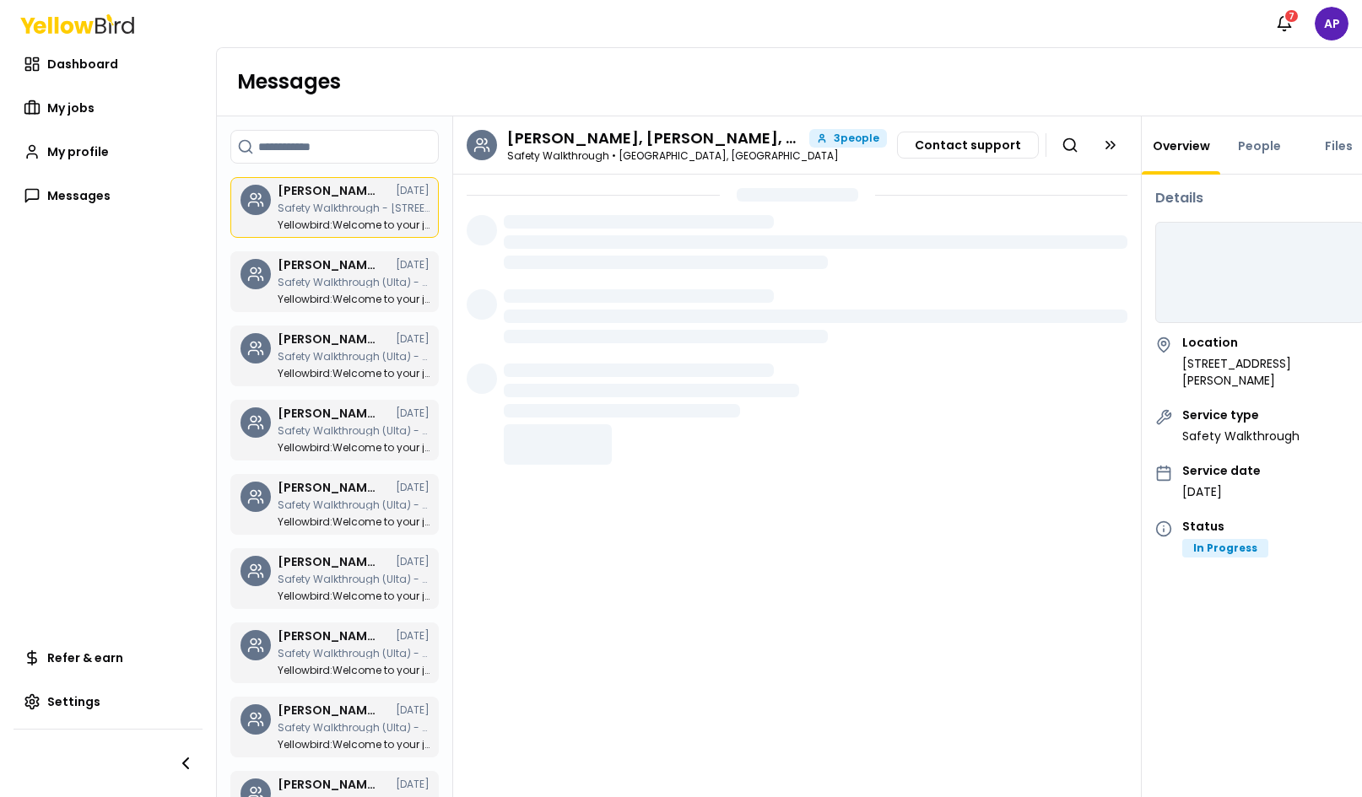
scroll to position [271, 0]
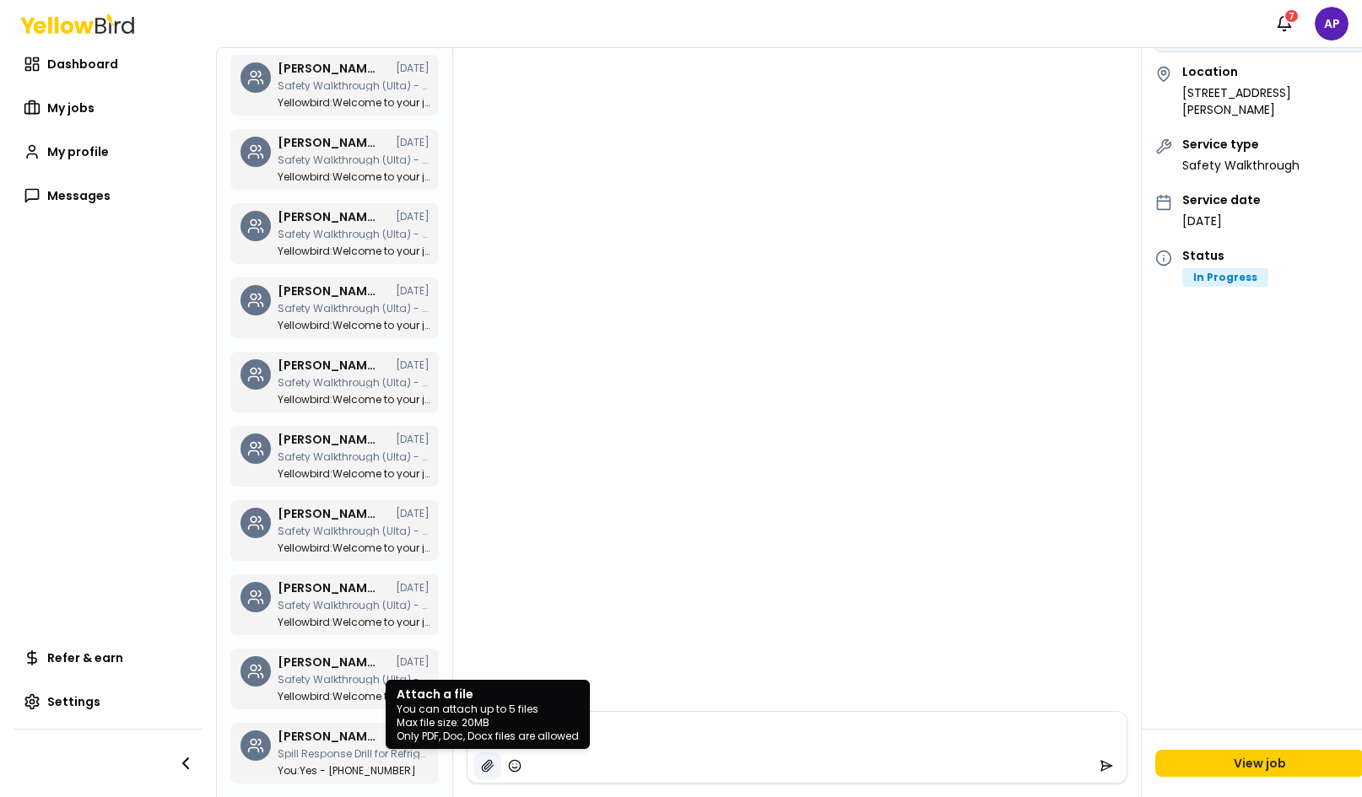
click at [494, 771] on icon "button" at bounding box center [487, 765] width 13 height 13
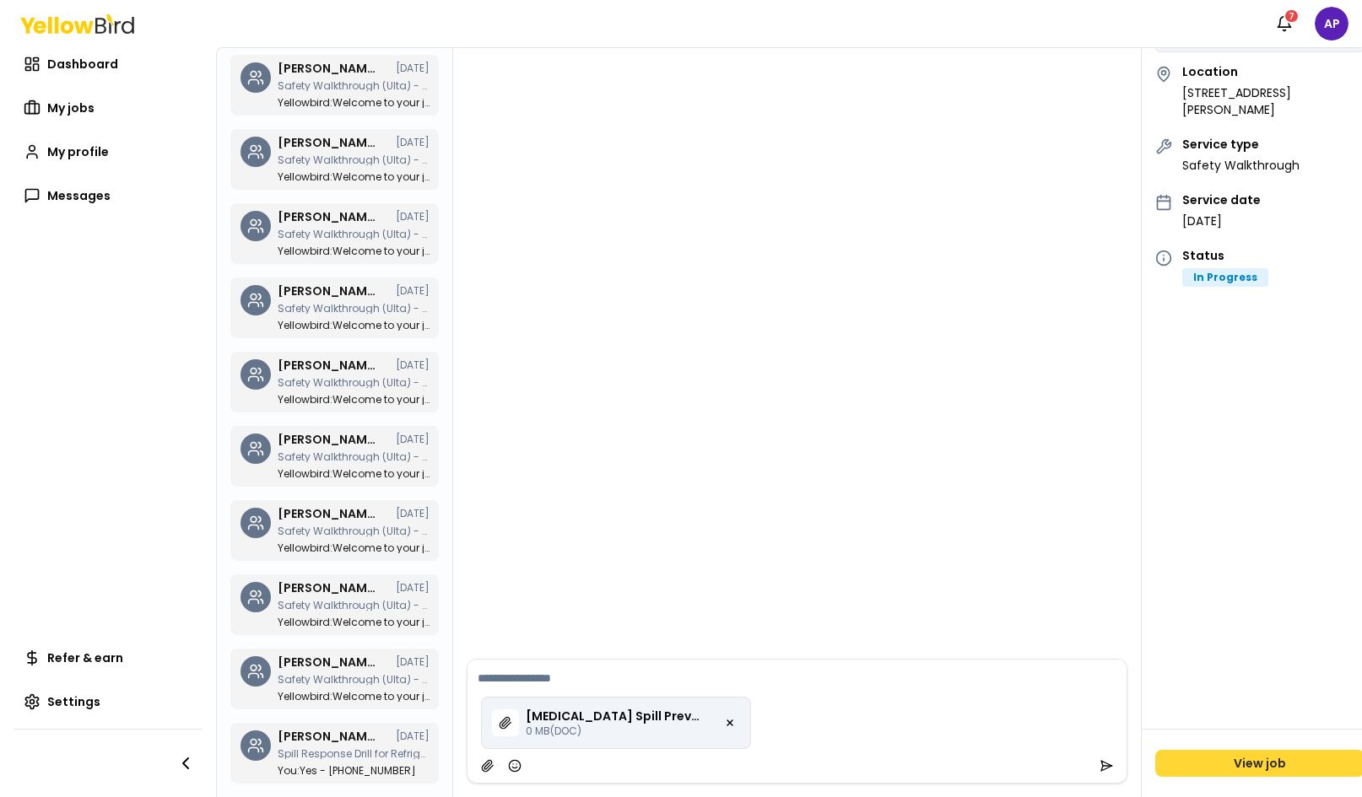
click at [1204, 760] on link "View job" at bounding box center [1259, 763] width 209 height 27
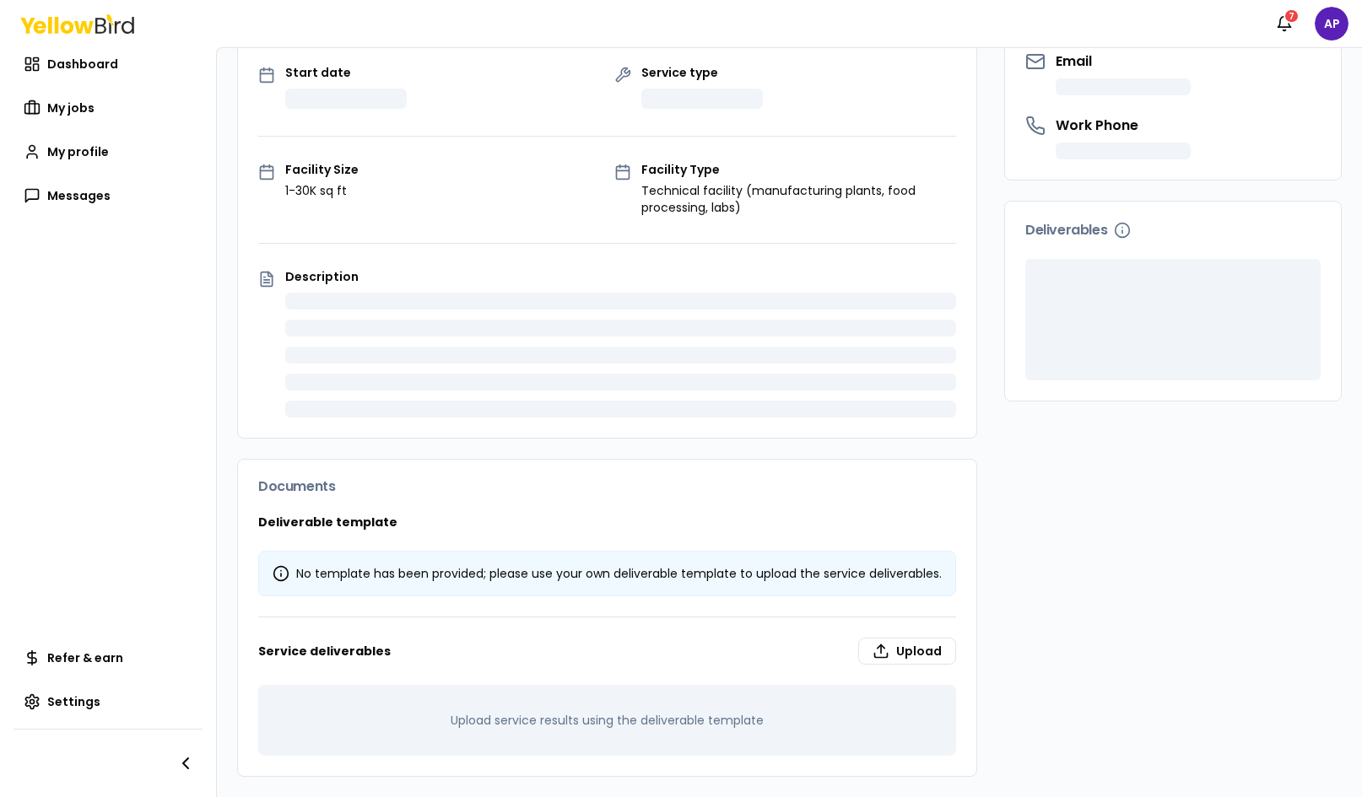
scroll to position [143, 0]
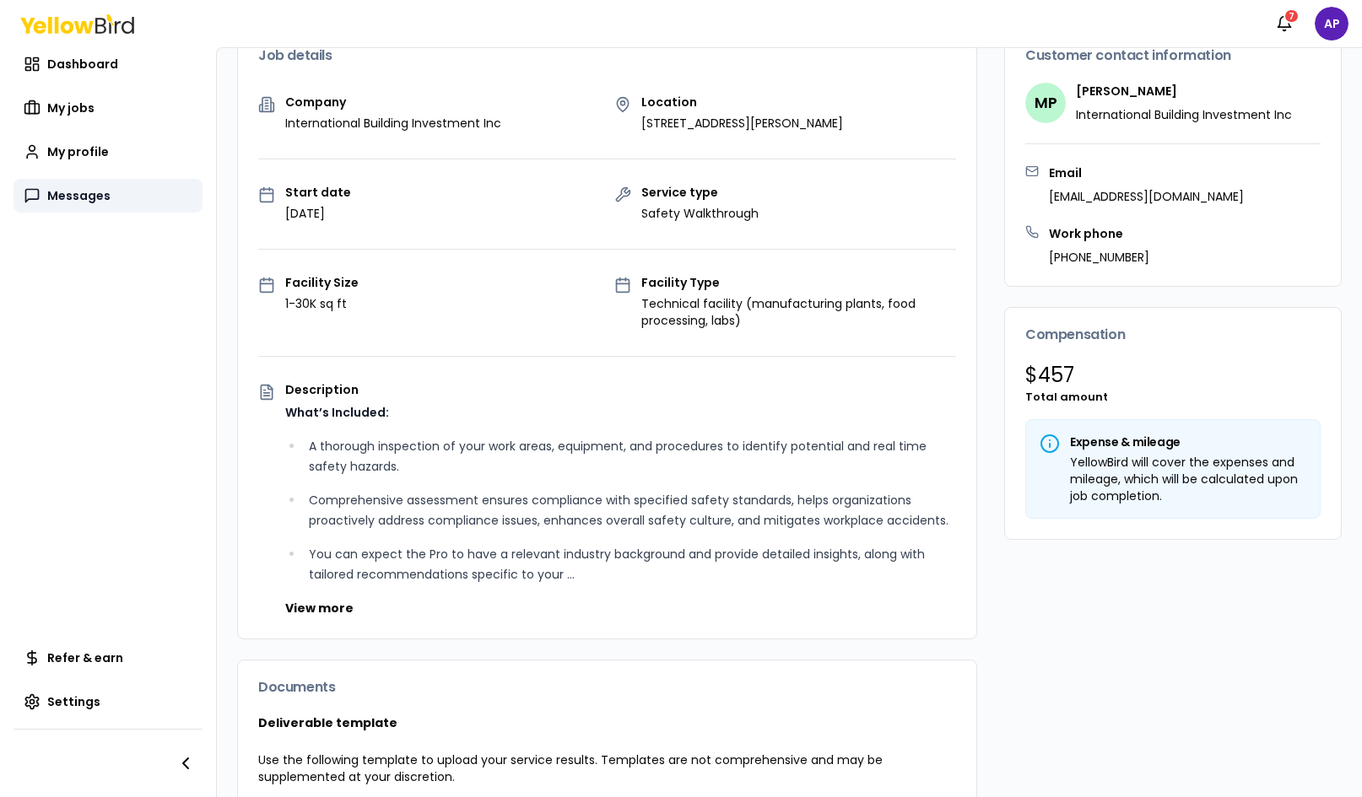
click at [61, 208] on link "Messages" at bounding box center [107, 196] width 189 height 34
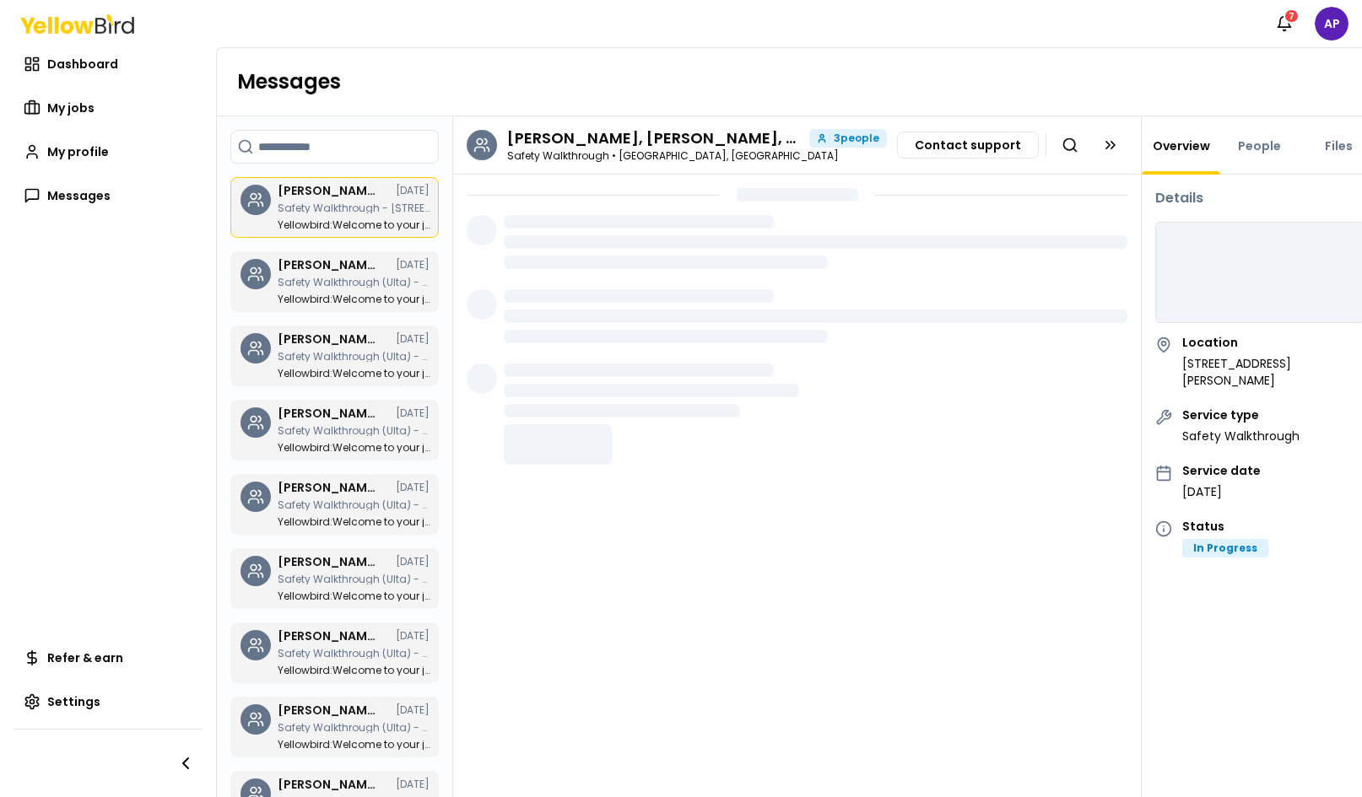
scroll to position [271, 0]
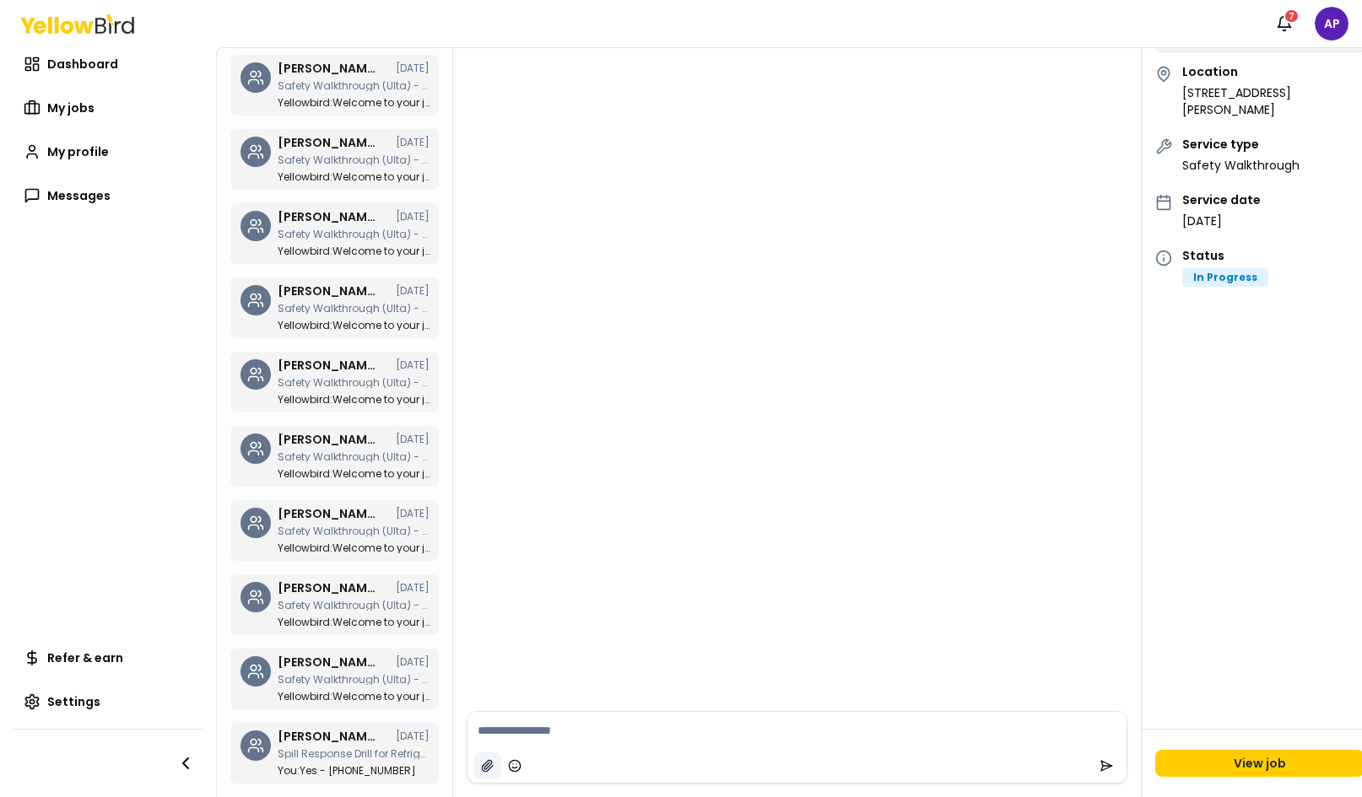
click at [495, 763] on button "button" at bounding box center [487, 766] width 27 height 27
click at [340, 749] on p "Spill Response Drill for Refrigerant Grade [MEDICAL_DATA] with SPCC Splill Plan…" at bounding box center [354, 754] width 152 height 10
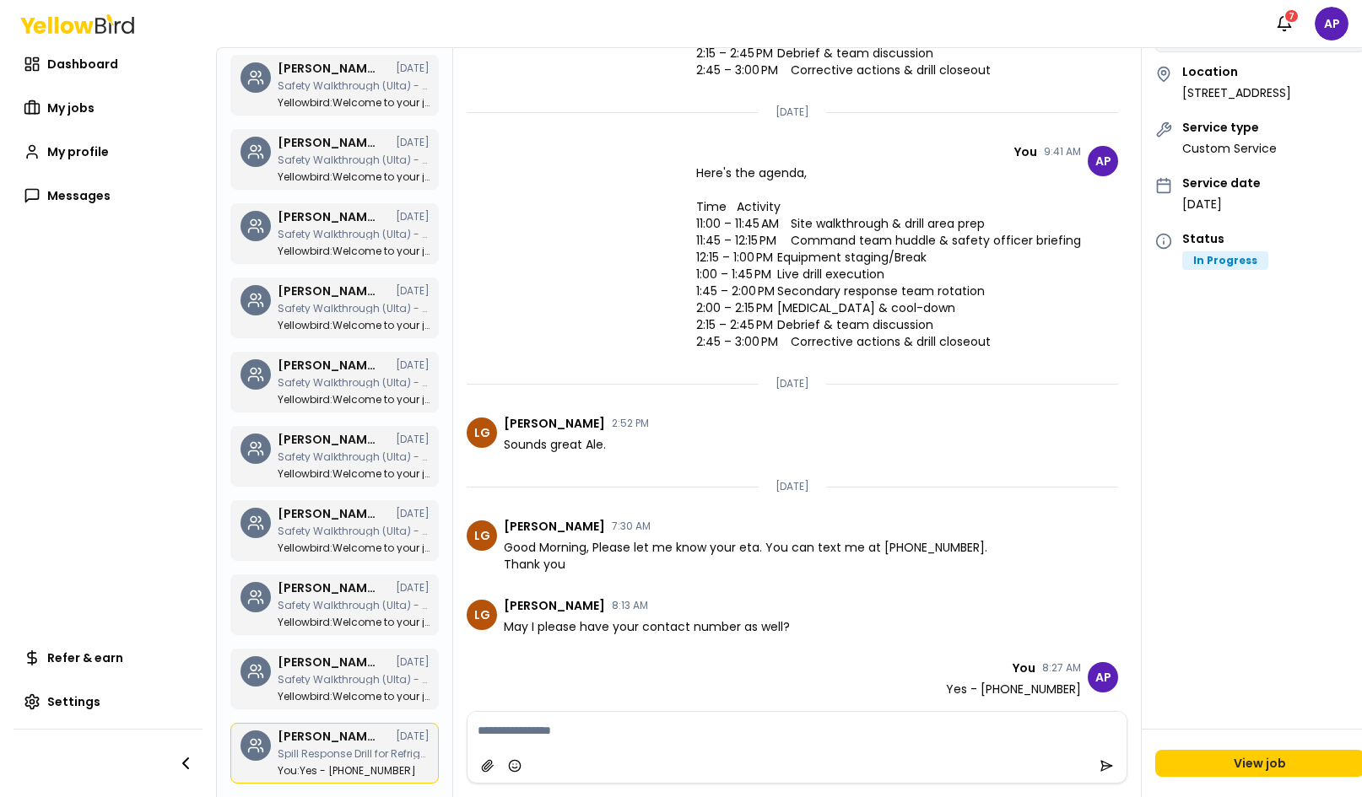
scroll to position [271, 0]
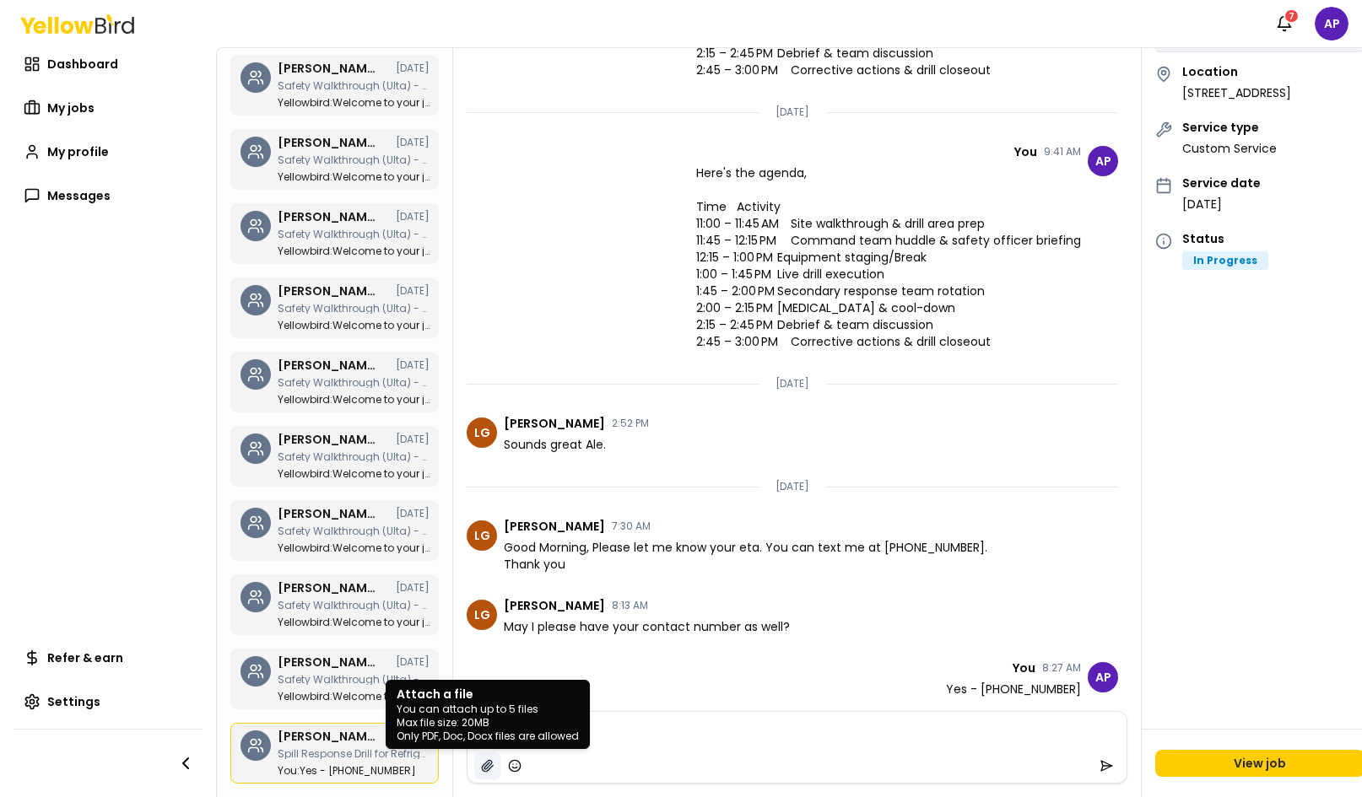
click at [488, 770] on icon "button" at bounding box center [487, 765] width 11 height 11
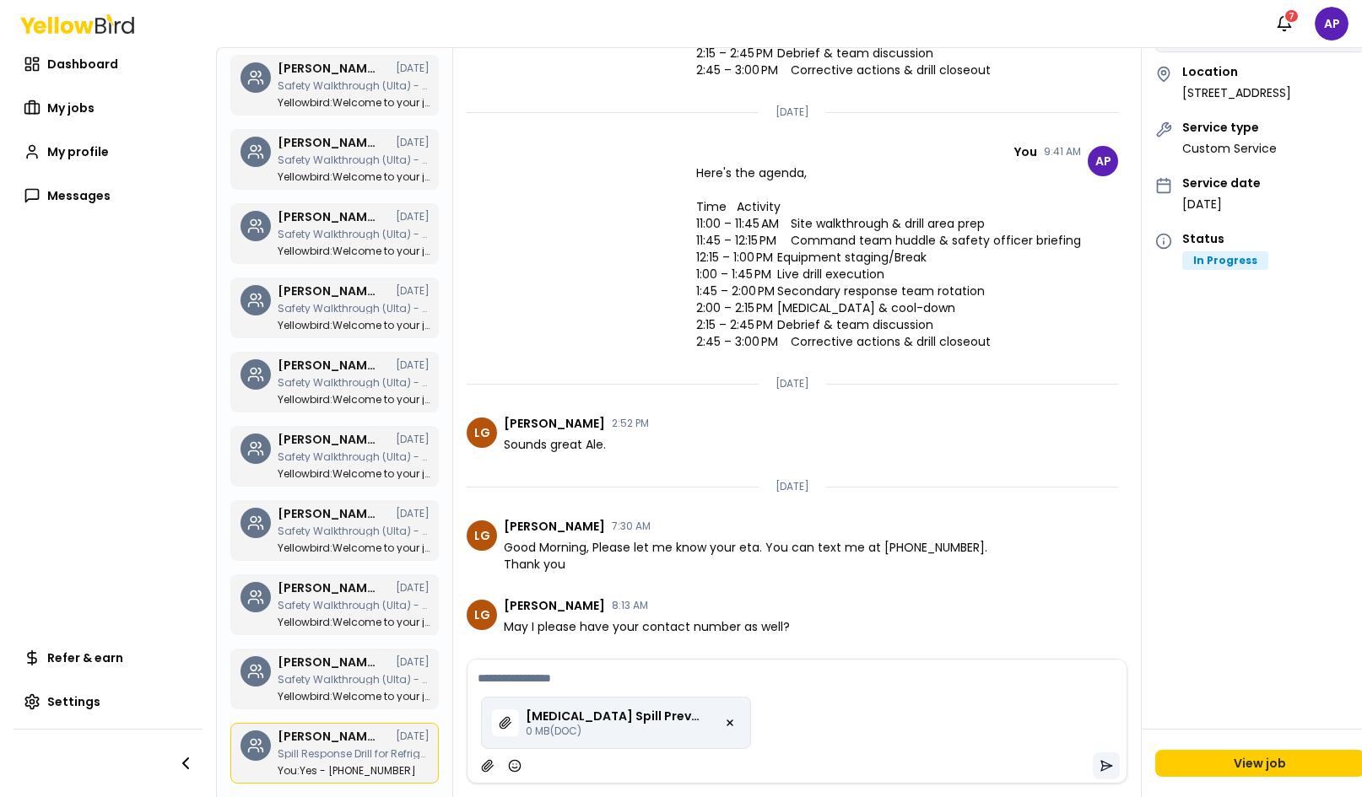
click at [1099, 767] on icon "submit" at bounding box center [1105, 765] width 13 height 13
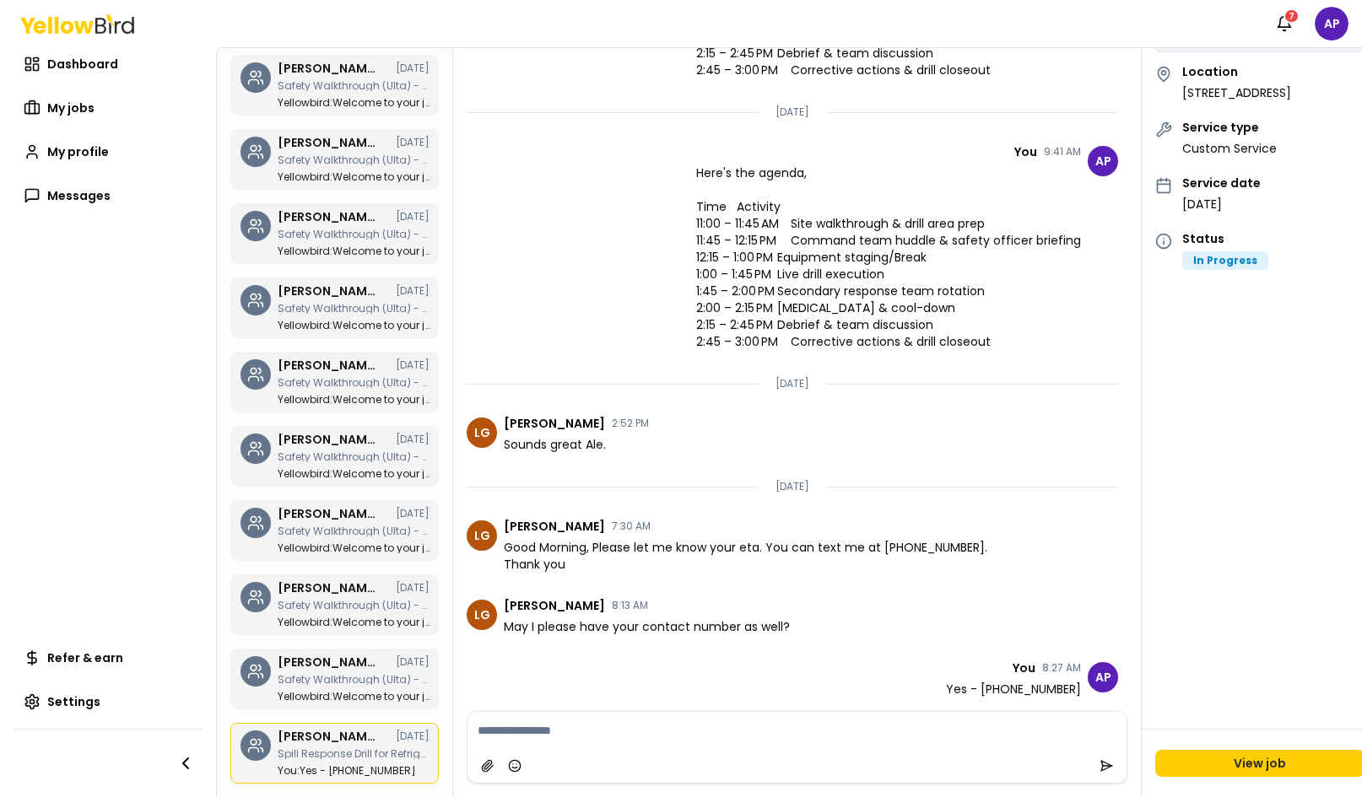
scroll to position [256, 0]
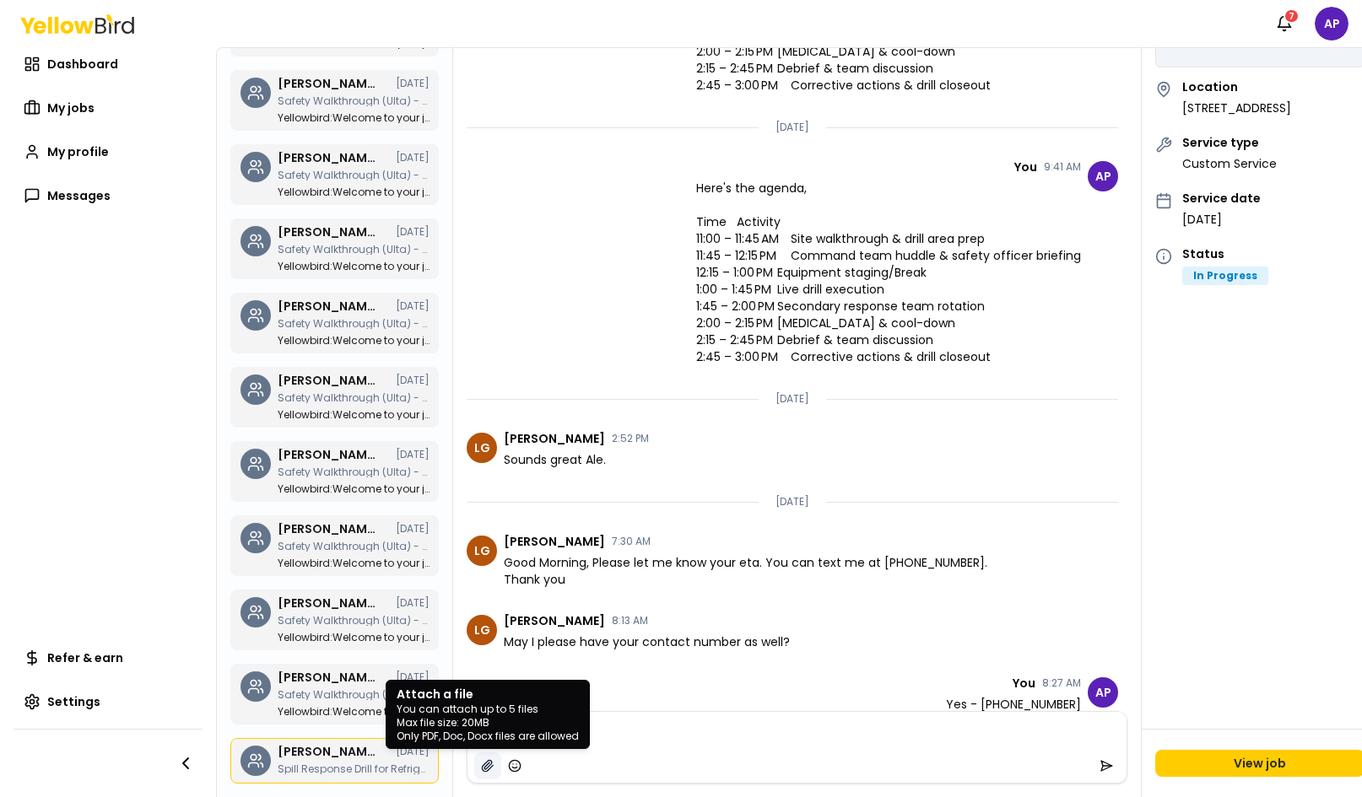
click at [492, 770] on icon "button" at bounding box center [487, 765] width 13 height 13
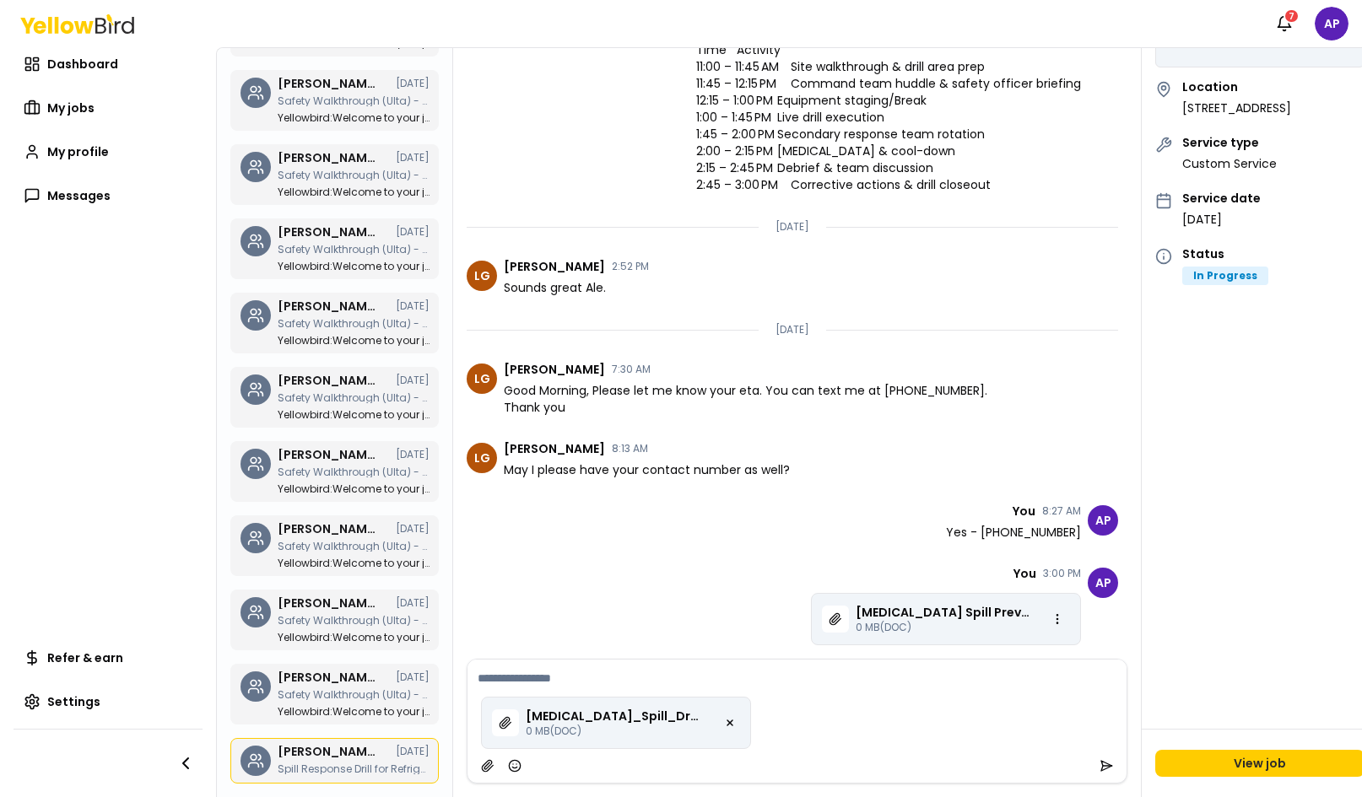
scroll to position [1722, 0]
click at [1099, 768] on icon "submit" at bounding box center [1105, 765] width 13 height 13
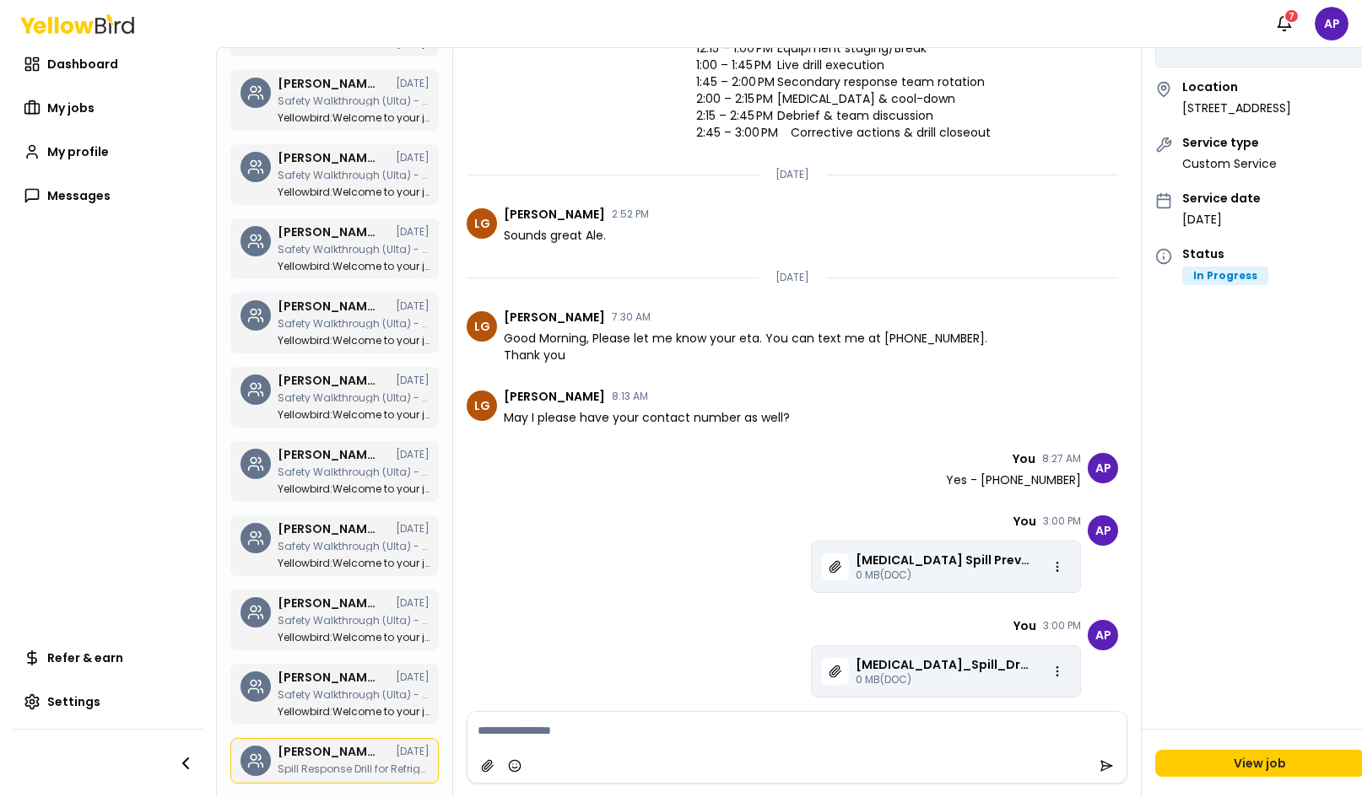
scroll to position [1774, 0]
